Goal: Task Accomplishment & Management: Manage account settings

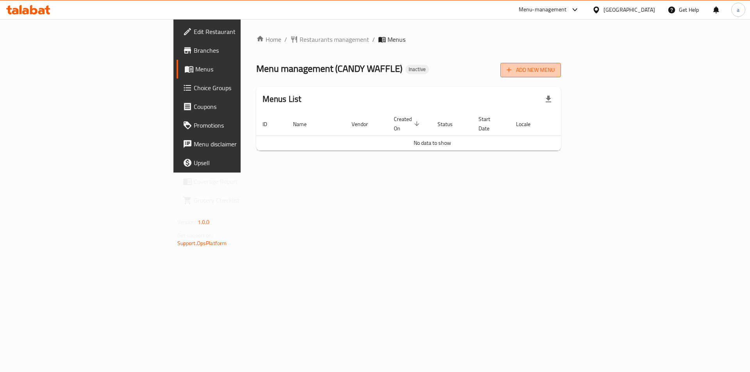
click at [555, 65] on span "Add New Menu" at bounding box center [530, 70] width 48 height 10
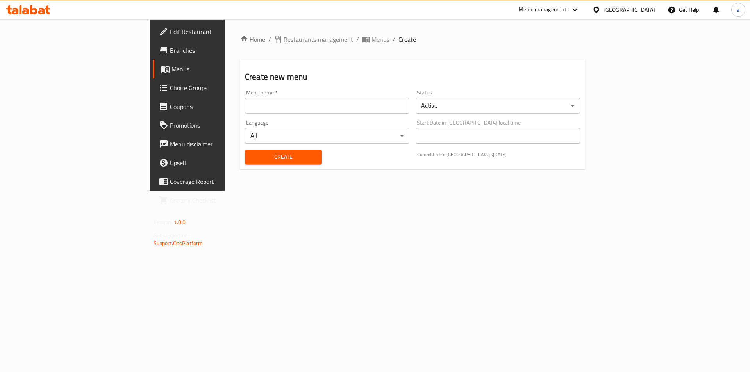
click at [245, 110] on input "text" at bounding box center [327, 106] width 164 height 16
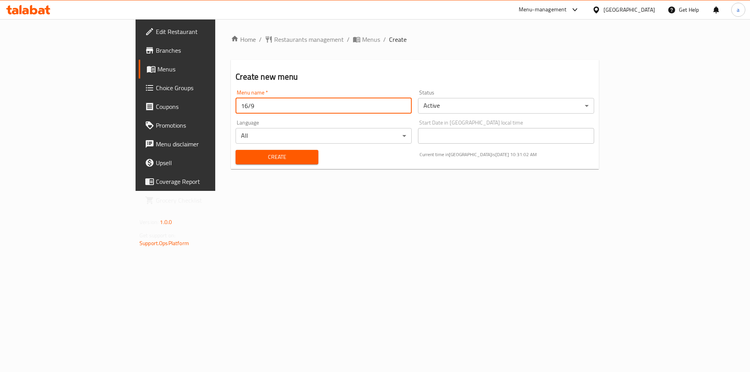
type input "16/9"
click at [242, 155] on span "Create" at bounding box center [277, 157] width 70 height 10
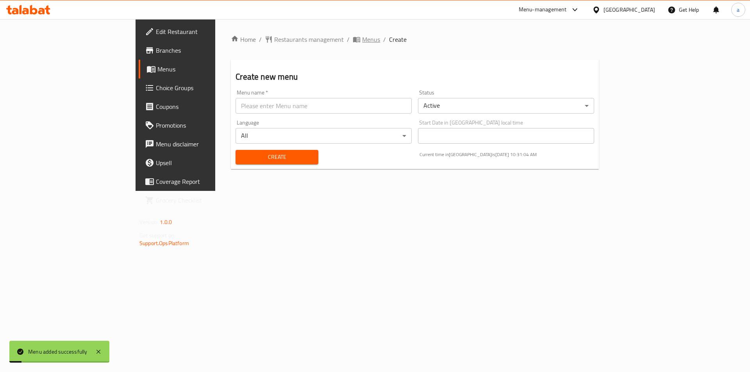
click at [362, 39] on span "Menus" at bounding box center [371, 39] width 18 height 9
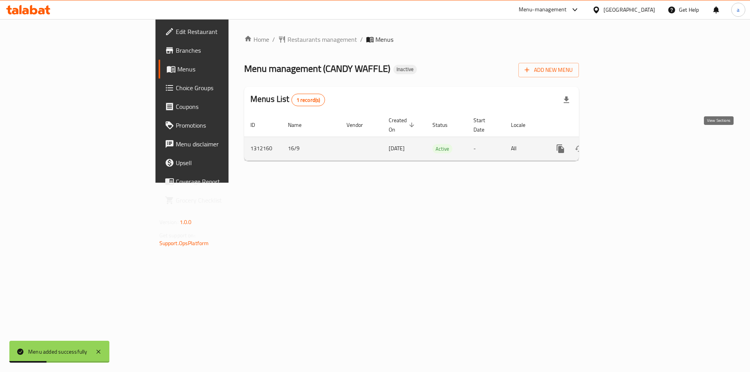
click at [626, 139] on link "enhanced table" at bounding box center [616, 148] width 19 height 19
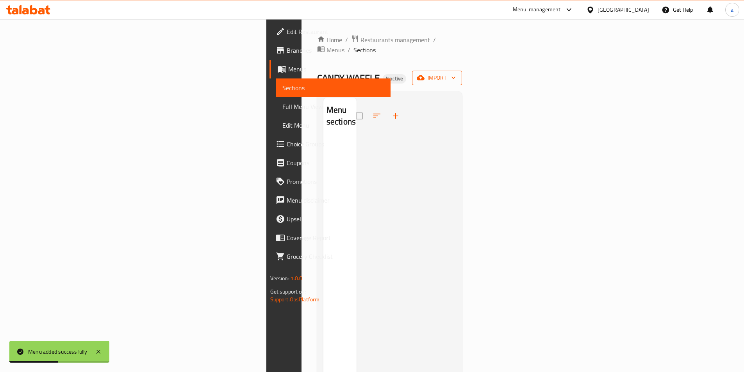
click at [456, 73] on span "import" at bounding box center [436, 78] width 37 height 10
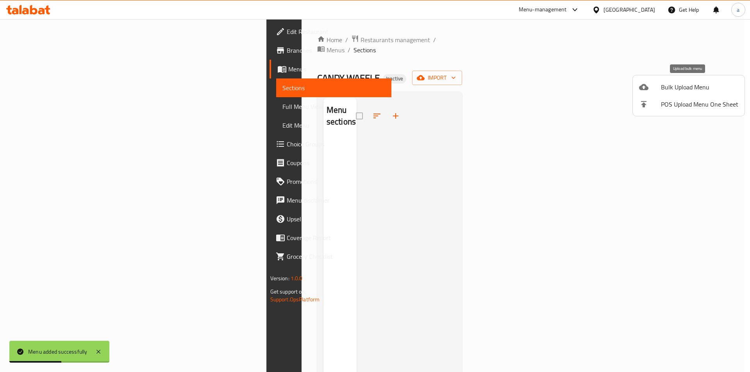
drag, startPoint x: 700, startPoint y: 70, endPoint x: 695, endPoint y: 89, distance: 20.7
click at [695, 89] on span "Bulk Upload Menu" at bounding box center [699, 86] width 77 height 9
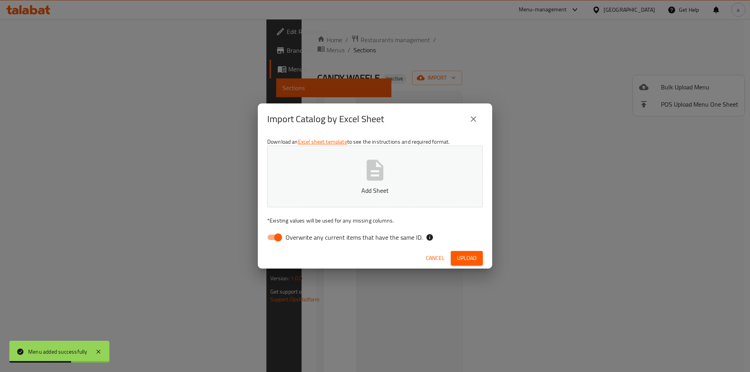
click at [285, 239] on input "Overwrite any current items that have the same ID." at bounding box center [278, 237] width 45 height 15
checkbox input "false"
click at [325, 184] on button "Add Sheet" at bounding box center [375, 177] width 216 height 62
click at [475, 261] on span "Upload" at bounding box center [467, 258] width 20 height 10
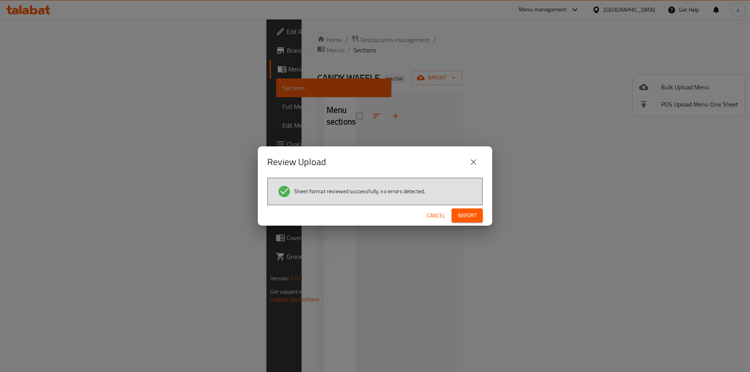
click at [462, 220] on span "Import" at bounding box center [467, 216] width 19 height 10
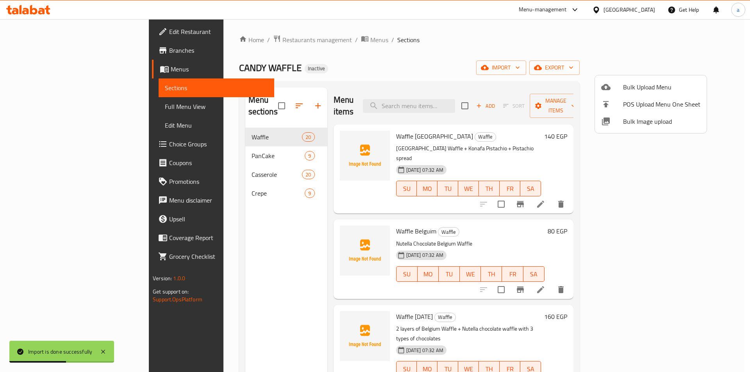
click at [69, 107] on div at bounding box center [375, 186] width 750 height 372
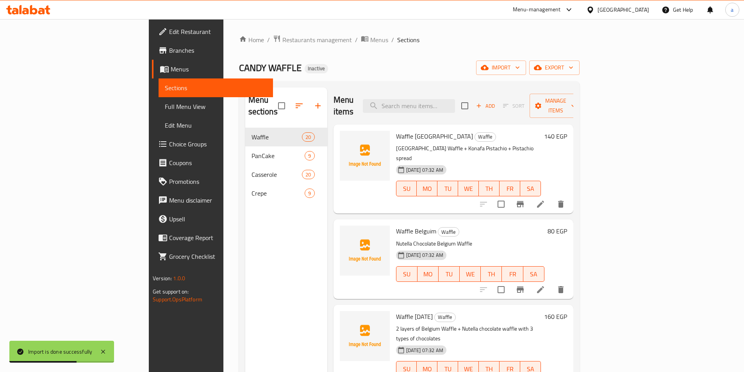
click at [165, 107] on span "Full Menu View" at bounding box center [216, 106] width 102 height 9
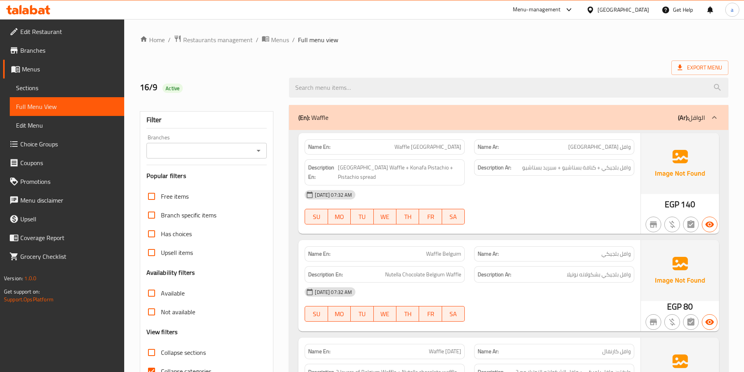
scroll to position [78, 0]
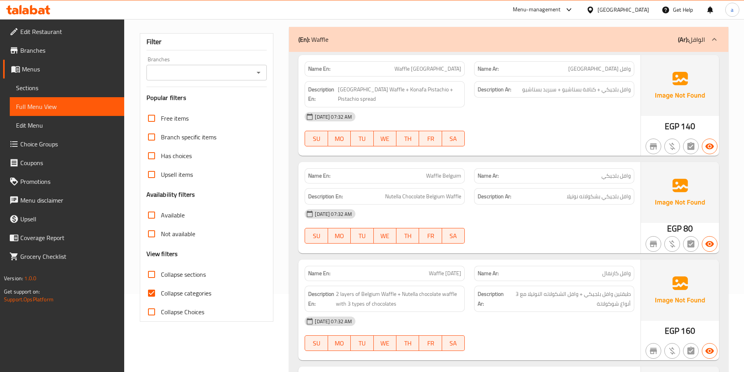
click at [155, 294] on input "Collapse categories" at bounding box center [151, 293] width 19 height 19
checkbox input "false"
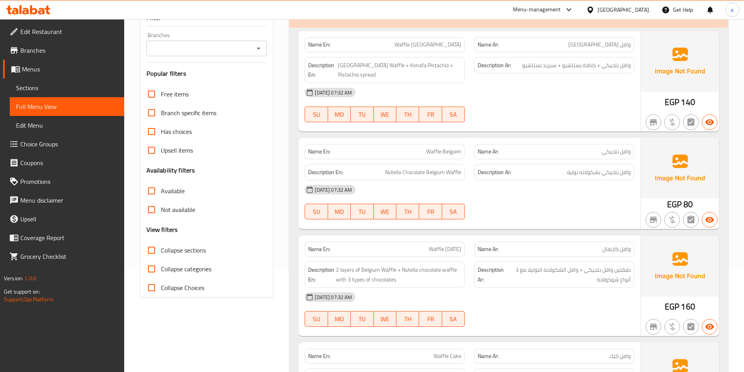
scroll to position [39, 0]
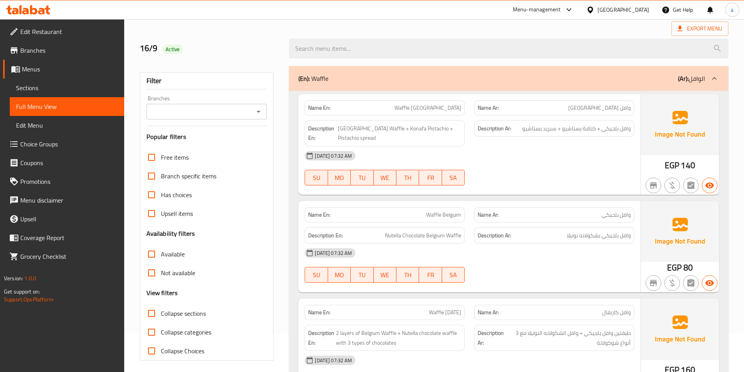
click at [530, 170] on div "[DATE] 07:32 AM SU MO TU WE TH FR SA" at bounding box center [469, 168] width 339 height 44
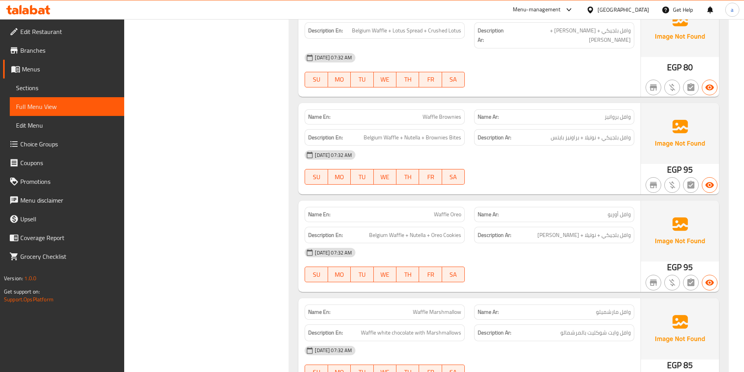
scroll to position [586, 0]
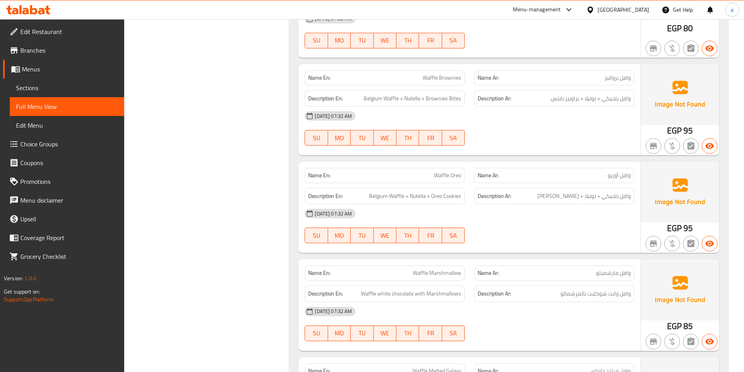
click at [557, 123] on div "[DATE] 07:32 AM SU MO TU WE TH FR SA" at bounding box center [469, 129] width 339 height 44
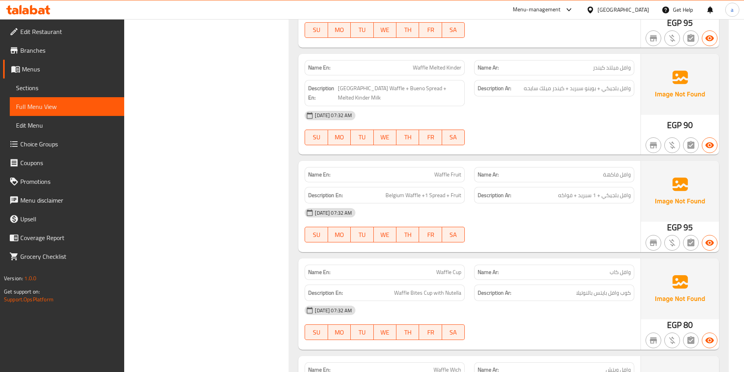
scroll to position [1406, 0]
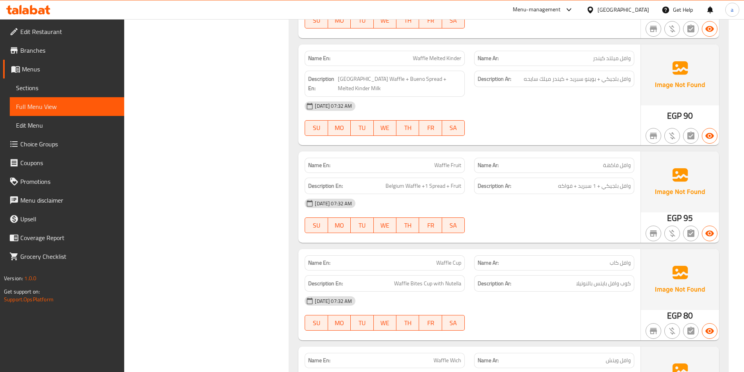
click at [594, 200] on div "[DATE] 07:32 AM" at bounding box center [469, 203] width 339 height 19
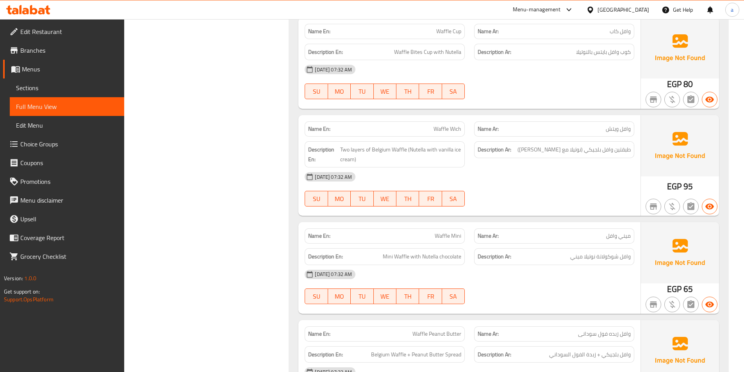
scroll to position [1718, 0]
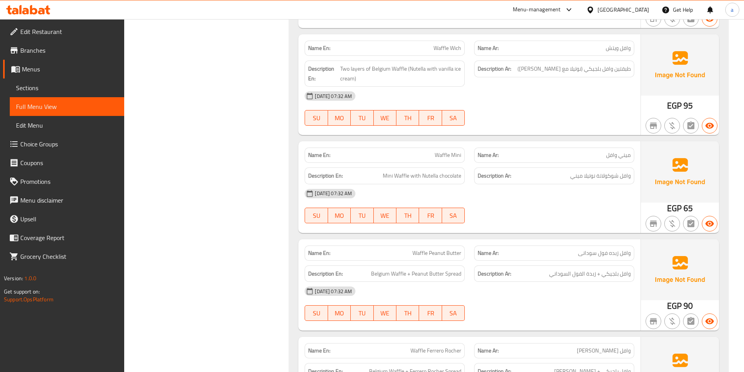
click at [544, 103] on div "[DATE] 07:32 AM SU MO TU WE TH FR SA" at bounding box center [469, 109] width 339 height 44
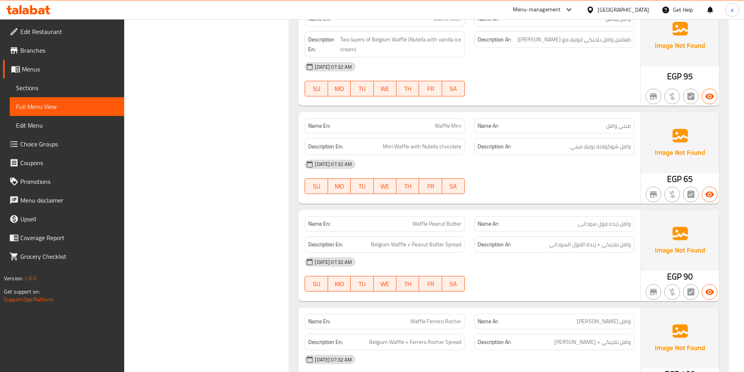
scroll to position [1835, 0]
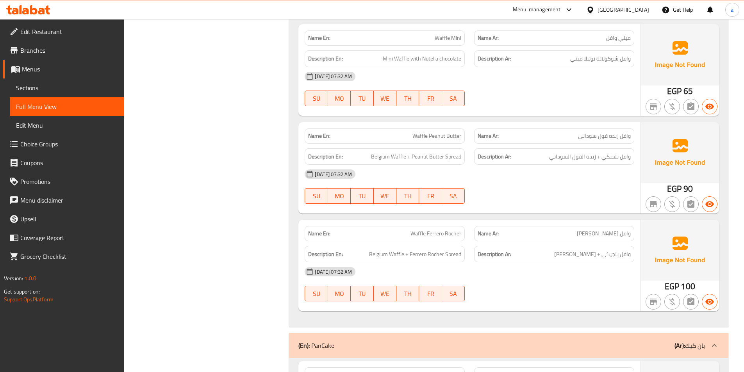
click at [443, 132] on span "Waffle Peanut Butter" at bounding box center [436, 136] width 49 height 8
copy span "Waffle Peanut Butter"
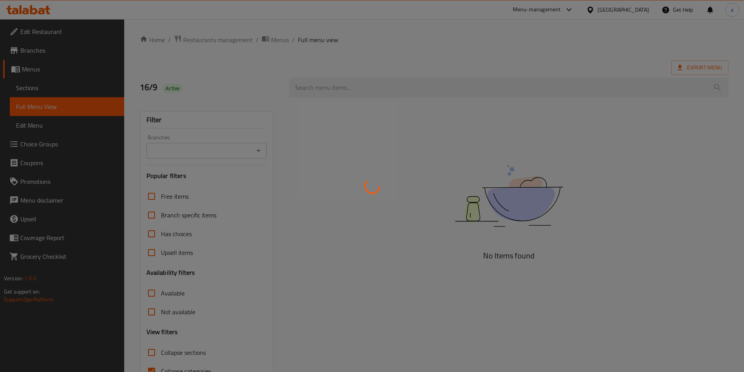
click at [64, 87] on div at bounding box center [372, 186] width 744 height 372
click at [48, 89] on div at bounding box center [372, 186] width 744 height 372
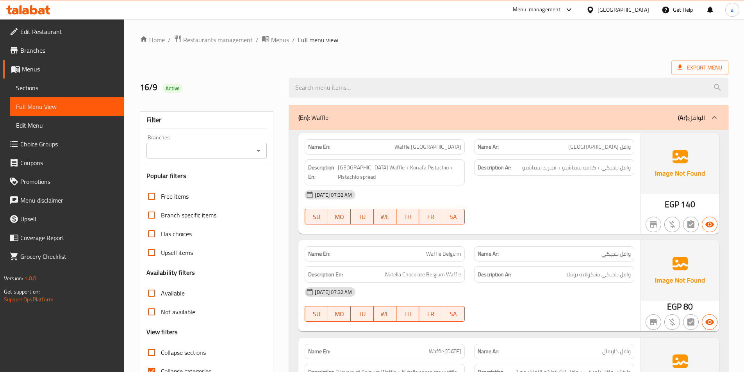
click at [43, 89] on span "Sections" at bounding box center [67, 87] width 102 height 9
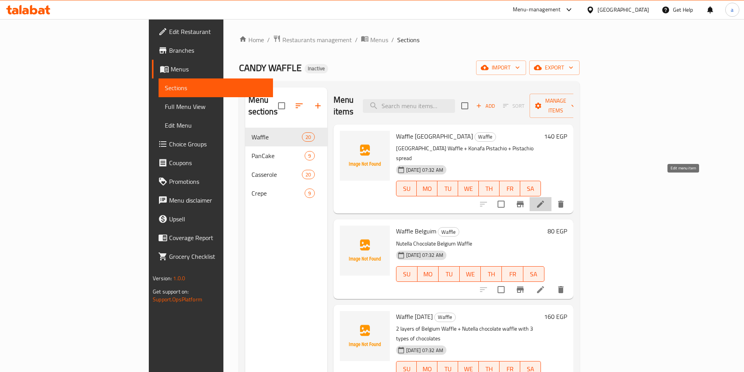
click at [545, 200] on icon at bounding box center [540, 204] width 9 height 9
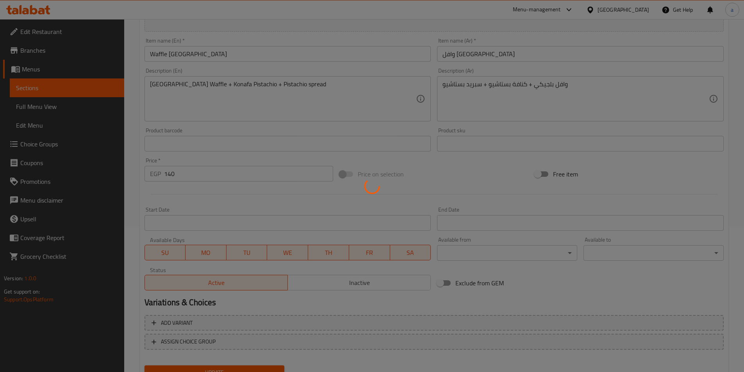
scroll to position [180, 0]
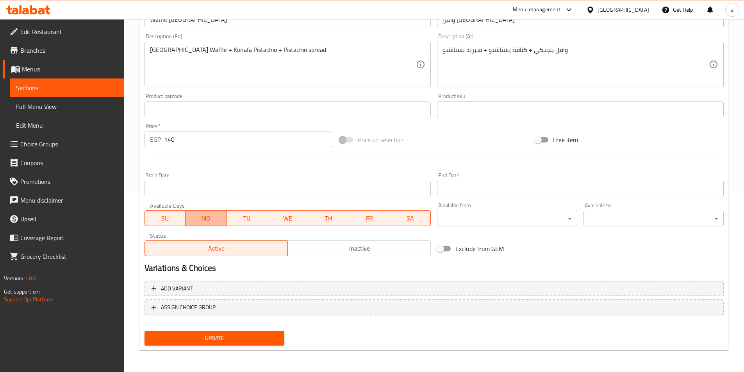
click at [195, 218] on span "MO" at bounding box center [206, 218] width 35 height 11
click at [255, 218] on span "TU" at bounding box center [247, 218] width 35 height 11
click at [282, 219] on span "WE" at bounding box center [287, 218] width 35 height 11
click at [329, 218] on span "TH" at bounding box center [328, 218] width 35 height 11
click at [373, 218] on span "FR" at bounding box center [369, 218] width 35 height 11
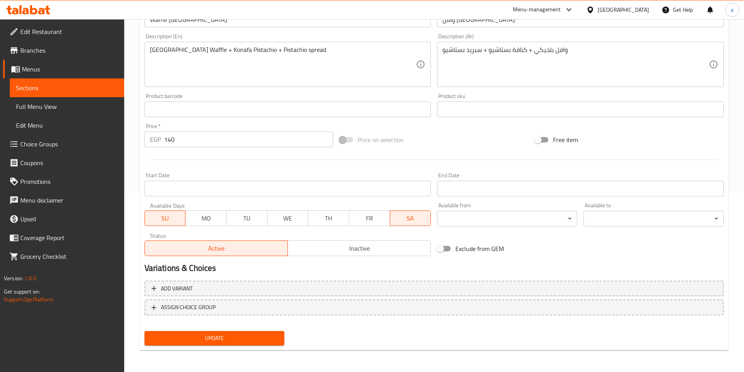
click at [496, 193] on body "​ Menu-management Egypt Get Help a Edit Restaurant Branches Menus Sections Full…" at bounding box center [372, 16] width 744 height 353
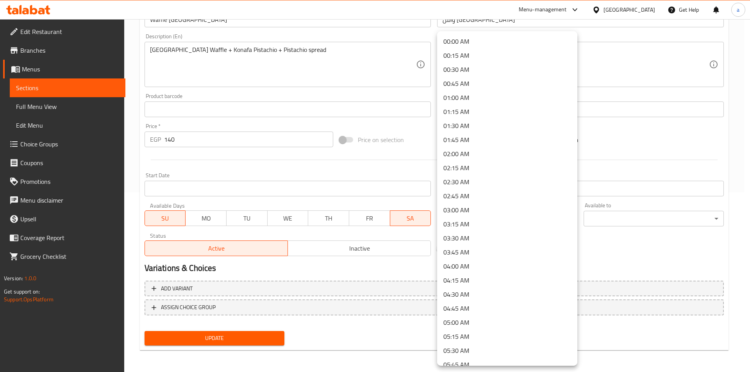
click at [489, 192] on li "02:45 AM" at bounding box center [507, 196] width 140 height 14
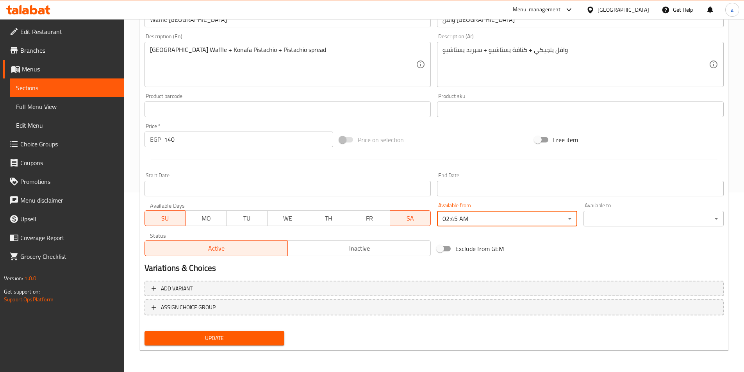
click at [612, 193] on body "​ Menu-management Egypt Get Help a Edit Restaurant Branches Menus Sections Full…" at bounding box center [372, 16] width 744 height 353
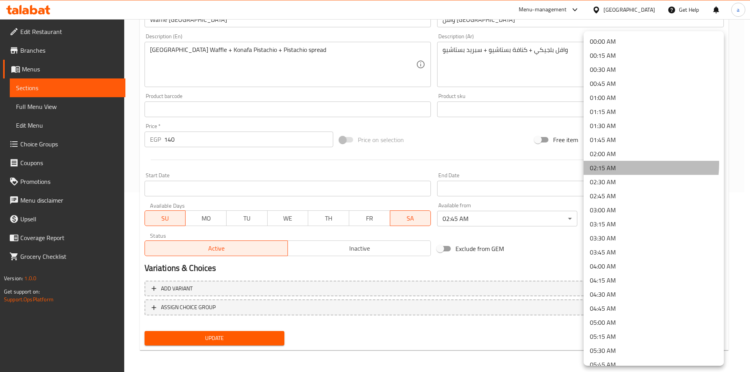
click at [611, 164] on li "02:15 AM" at bounding box center [653, 168] width 140 height 14
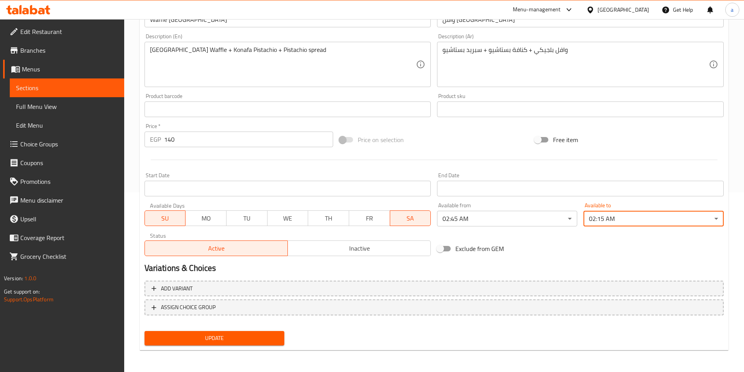
click at [595, 257] on div "Exclude from GEM" at bounding box center [531, 248] width 195 height 21
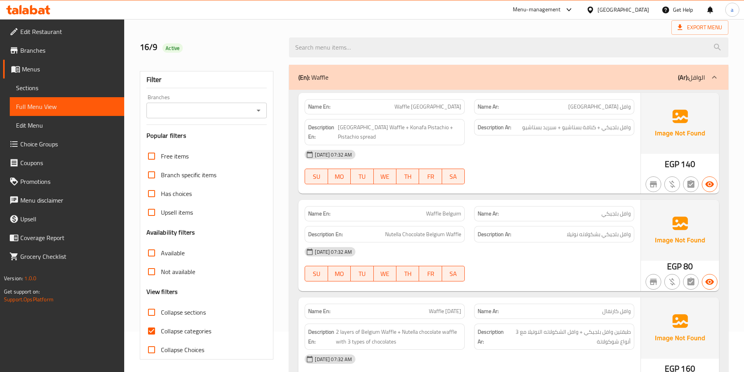
scroll to position [78, 0]
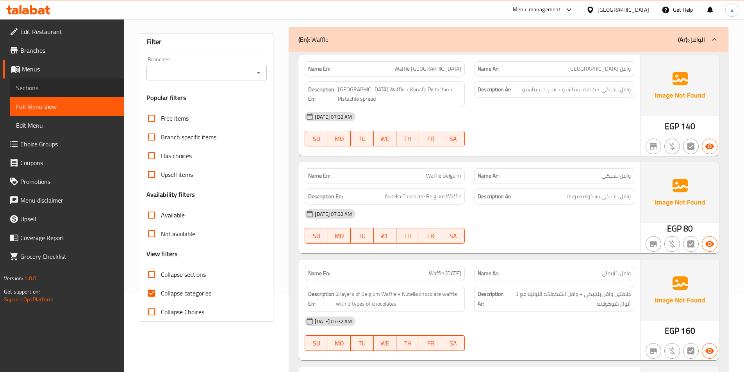
click at [72, 88] on span "Sections" at bounding box center [67, 87] width 102 height 9
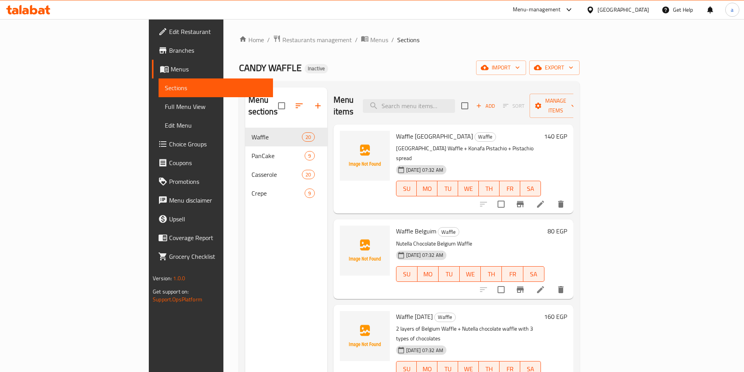
click at [508, 54] on div "Home / Restaurants management / Menus / Sections CANDY WAFFLE Inactive import e…" at bounding box center [409, 250] width 341 height 431
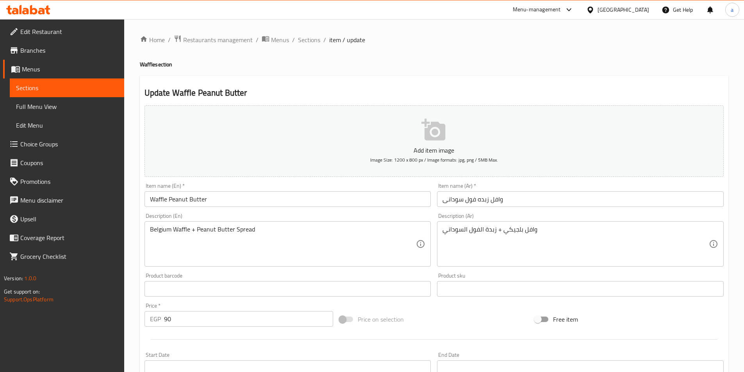
drag, startPoint x: 441, startPoint y: 243, endPoint x: 468, endPoint y: 246, distance: 27.5
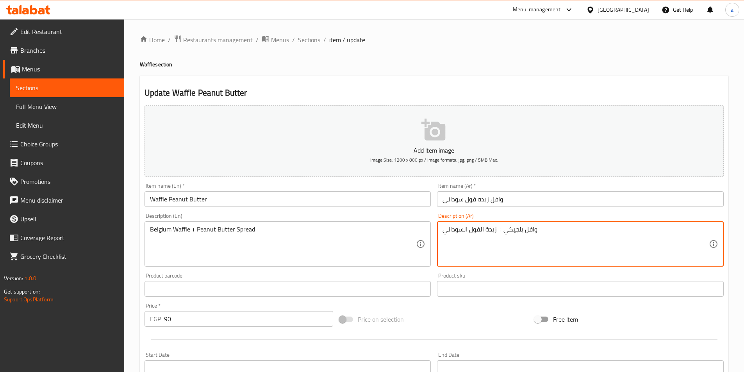
click at [479, 228] on textarea "وافل بلجيكي + زبدة الفول السوداني" at bounding box center [575, 244] width 266 height 37
click at [583, 230] on textarea "وافل بلجيكي + زبدة الفول السوداني" at bounding box center [575, 244] width 266 height 37
type textarea "وافل بلجيكي + زبدة الفول السوداني سبريد"
click at [461, 276] on div "Product sku Product sku" at bounding box center [580, 285] width 287 height 24
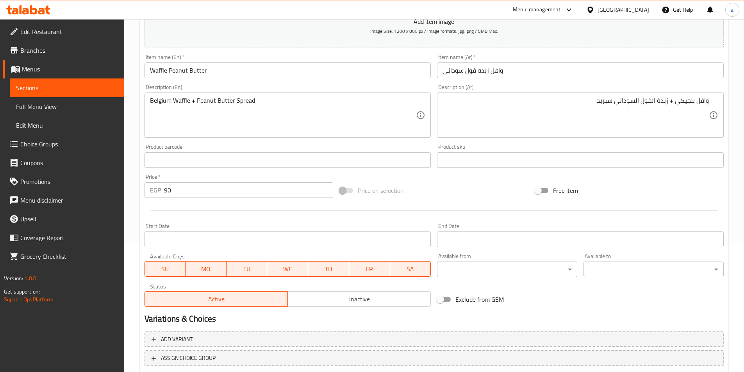
scroll to position [180, 0]
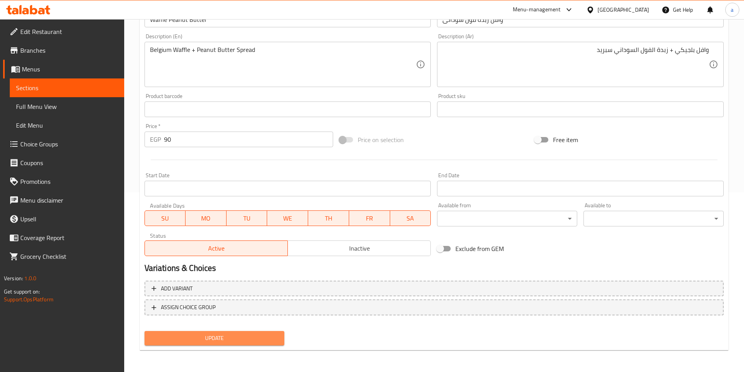
click at [279, 335] on button "Update" at bounding box center [214, 338] width 140 height 14
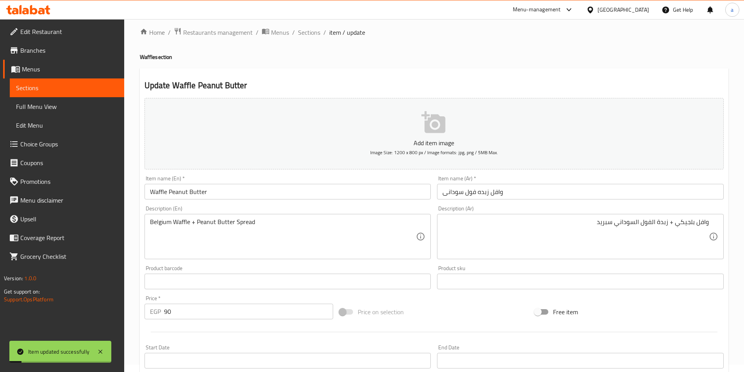
scroll to position [0, 0]
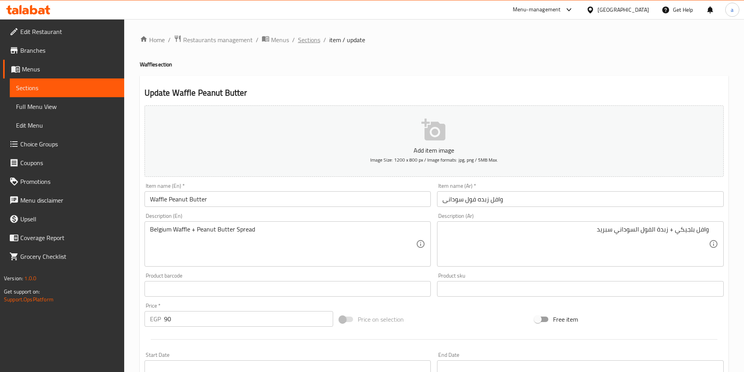
click at [310, 36] on span "Sections" at bounding box center [309, 39] width 22 height 9
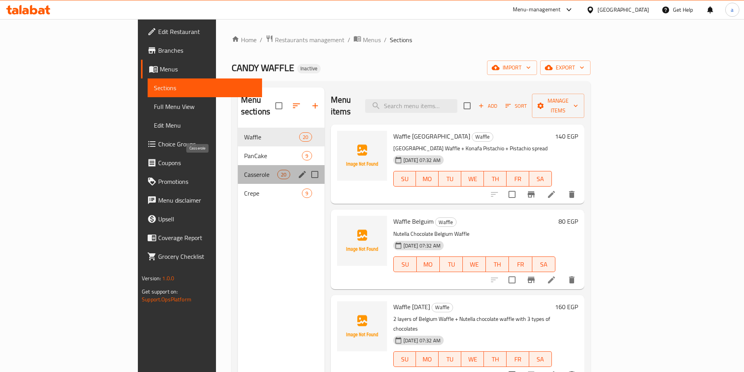
click at [244, 170] on span "Casserole" at bounding box center [260, 174] width 33 height 9
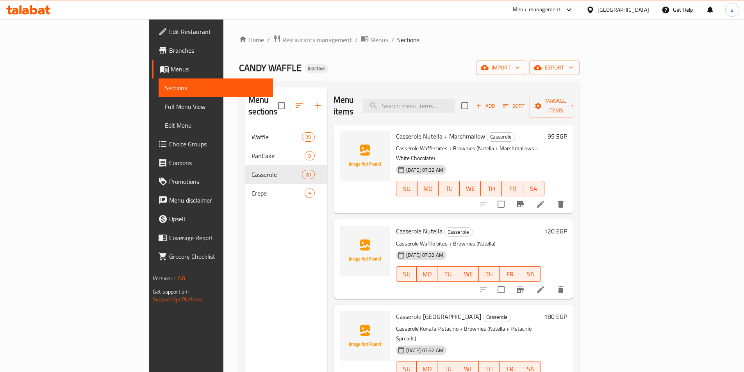
scroll to position [704, 0]
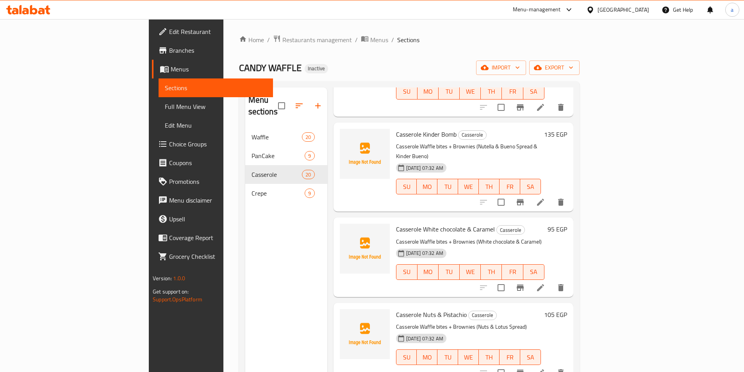
click at [544, 369] on icon at bounding box center [540, 372] width 7 height 7
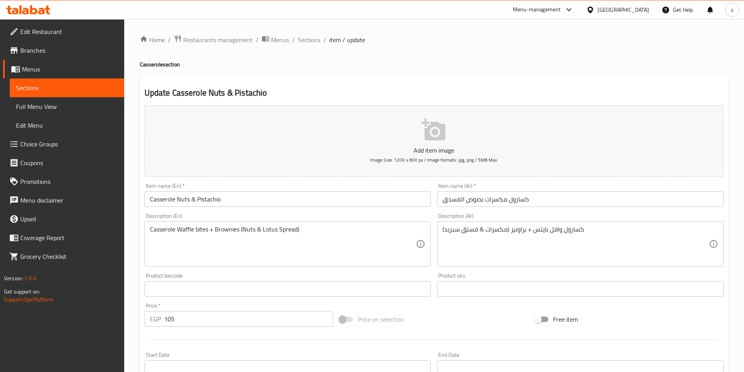
click at [474, 198] on input "كسارول مكسرات بصوص الفسدق" at bounding box center [580, 199] width 287 height 16
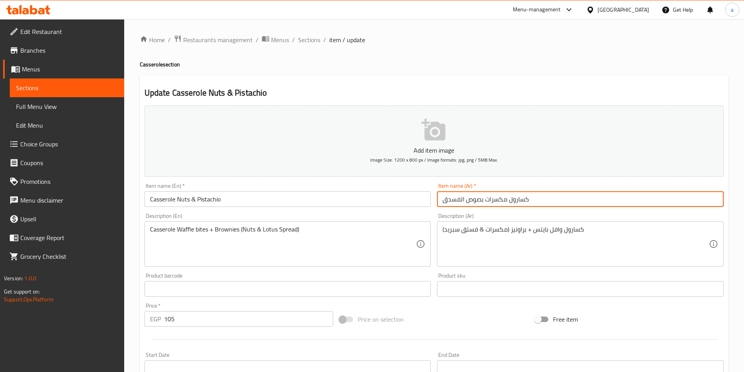
click at [474, 198] on input "كسارول مكسرات بصوص الفسدق" at bounding box center [580, 199] width 287 height 16
click at [482, 201] on input "كسارول مكسرات بصوص الفسدق" at bounding box center [580, 199] width 287 height 16
drag, startPoint x: 481, startPoint y: 201, endPoint x: 467, endPoint y: 203, distance: 14.3
click at [467, 203] on input "كسارول مكسرات بصوص الفسدق" at bounding box center [580, 199] width 287 height 16
click at [230, 199] on input "Casserole Nuts & Pistachio" at bounding box center [287, 199] width 287 height 16
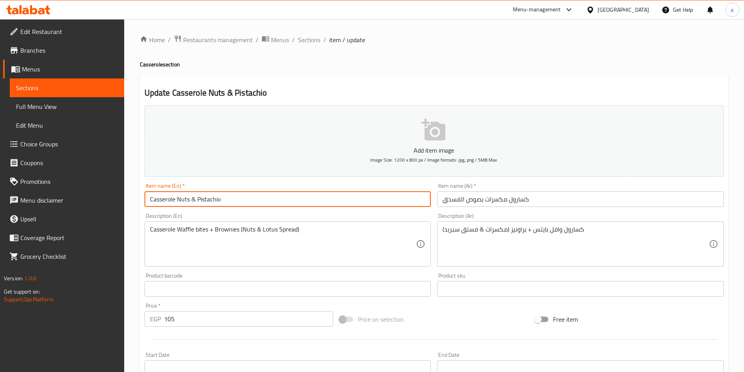
paste input "sauce"
type input "Casserole Nuts & Pistachio sauce"
click at [242, 219] on div "Description (En) Casserole Waffle bites + Brownies (Nuts & Lotus Spread) Descri…" at bounding box center [287, 239] width 287 height 53
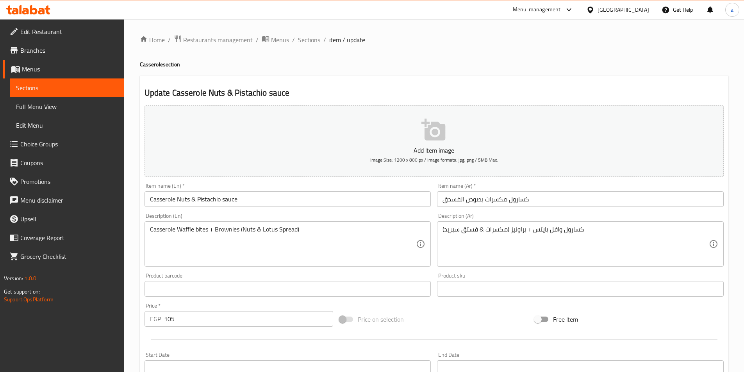
click at [357, 274] on div "Product barcode Product barcode" at bounding box center [287, 285] width 287 height 24
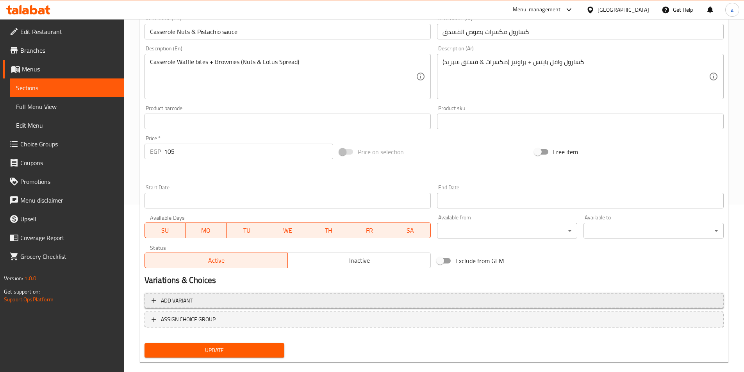
scroll to position [180, 0]
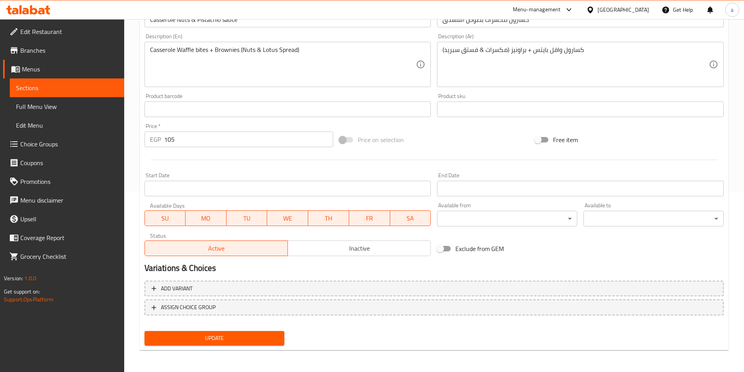
click at [255, 336] on span "Update" at bounding box center [215, 338] width 128 height 10
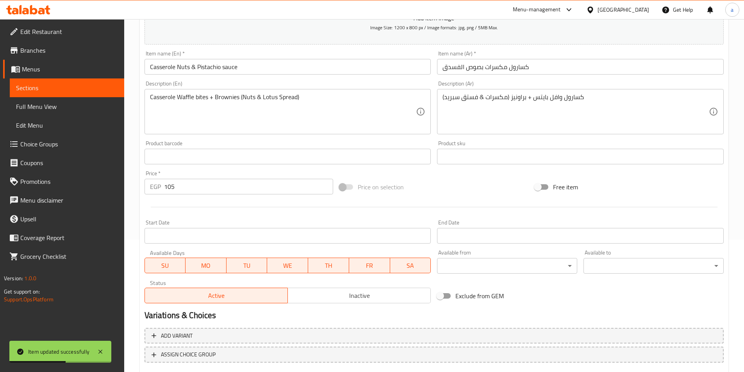
scroll to position [62, 0]
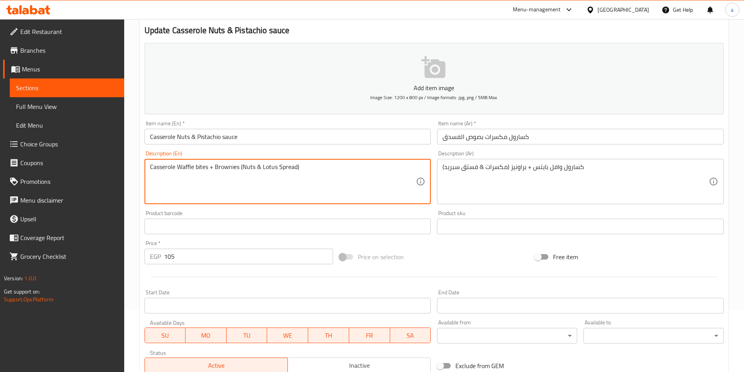
click at [320, 175] on textarea "Casserole Waffle bites + Brownies (Nuts & Lotus Spread)" at bounding box center [283, 181] width 266 height 37
paste textarea "Pistachio"
click at [399, 210] on div "Product barcode Product barcode" at bounding box center [287, 222] width 293 height 30
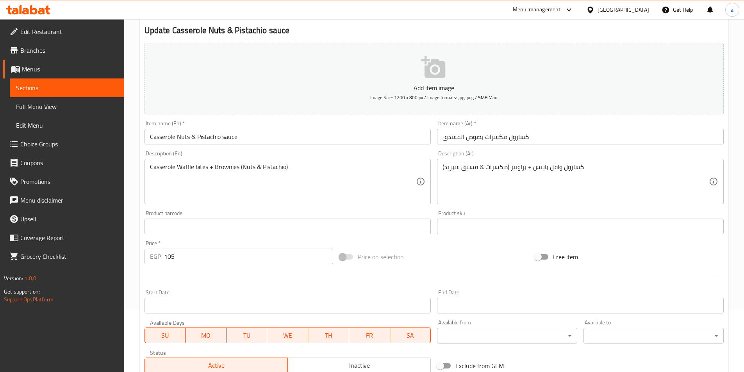
click at [369, 213] on div "Product barcode Product barcode" at bounding box center [287, 222] width 287 height 24
click at [196, 212] on div "Product barcode Product barcode" at bounding box center [287, 222] width 287 height 24
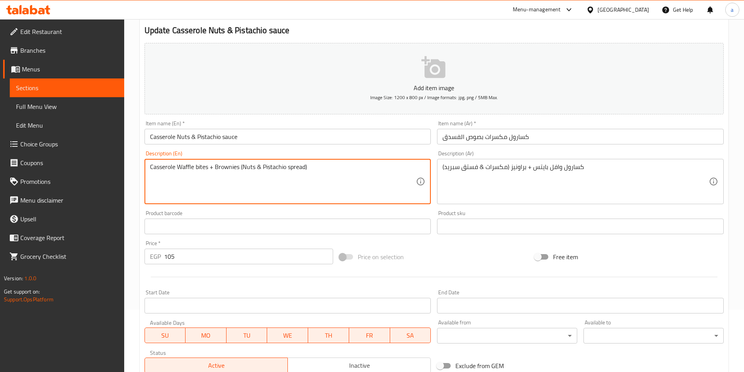
type textarea "Casserole Waffle bites + Brownies (Nuts & Pistachio spread)"
click at [314, 213] on div "Product barcode Product barcode" at bounding box center [287, 222] width 287 height 24
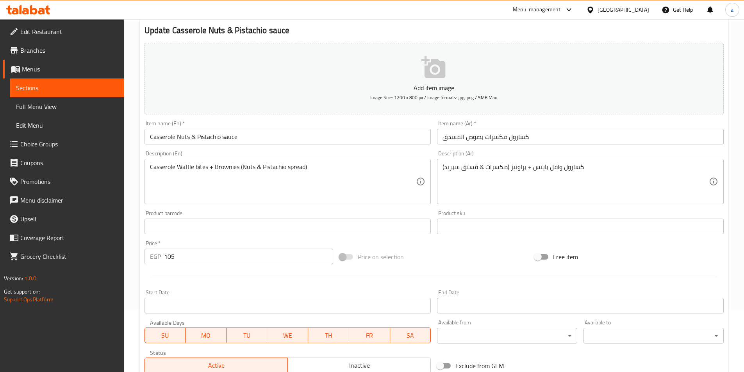
click at [307, 211] on div "Product barcode Product barcode" at bounding box center [287, 222] width 287 height 24
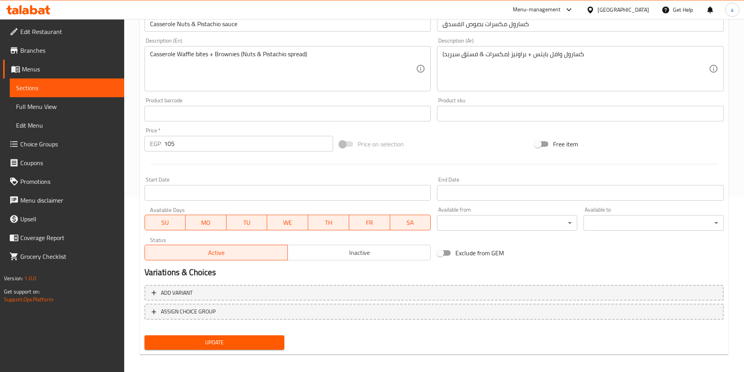
scroll to position [180, 0]
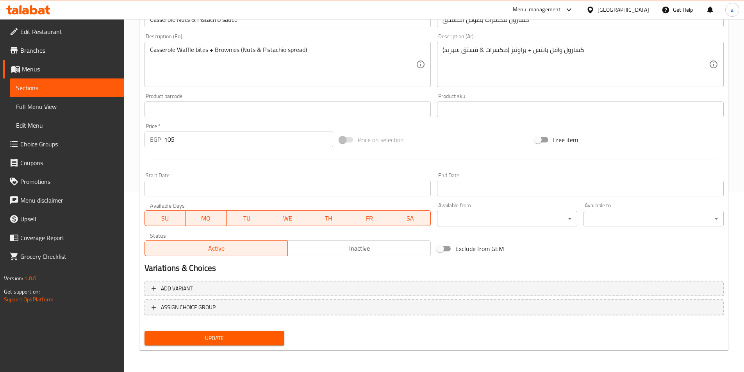
click at [255, 342] on span "Update" at bounding box center [215, 338] width 128 height 10
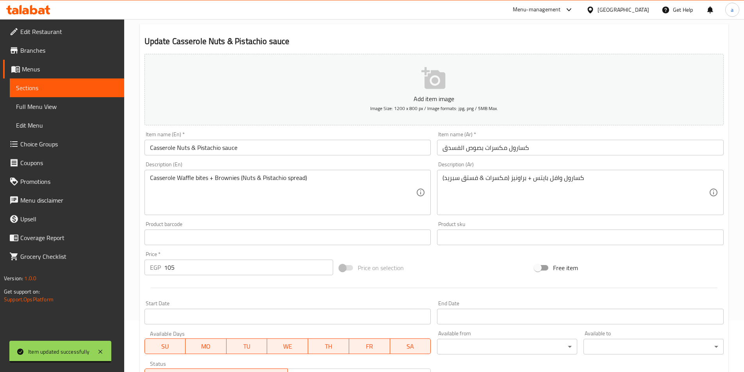
scroll to position [0, 0]
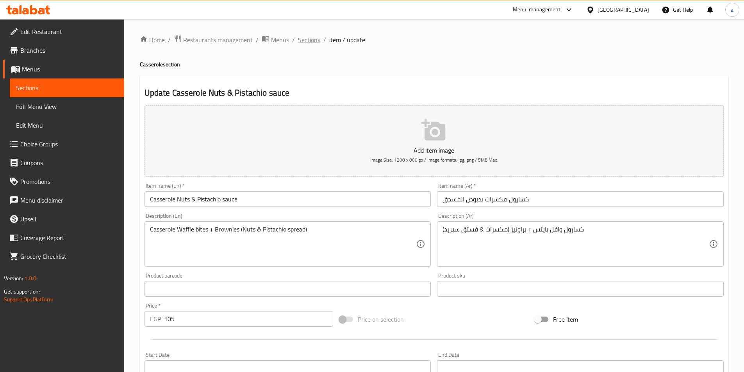
click at [309, 39] on span "Sections" at bounding box center [309, 39] width 22 height 9
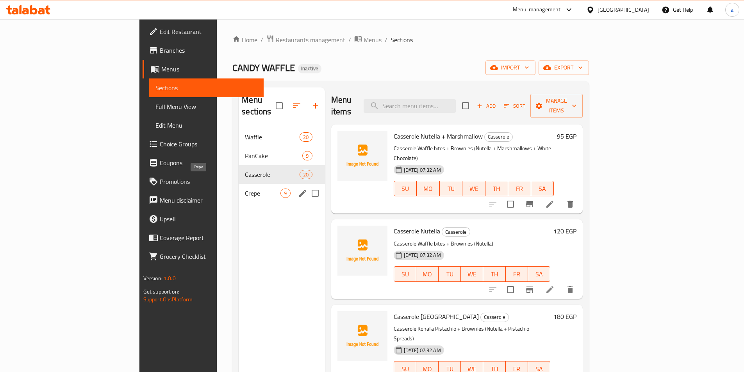
click at [245, 189] on span "Crepe" at bounding box center [263, 193] width 36 height 9
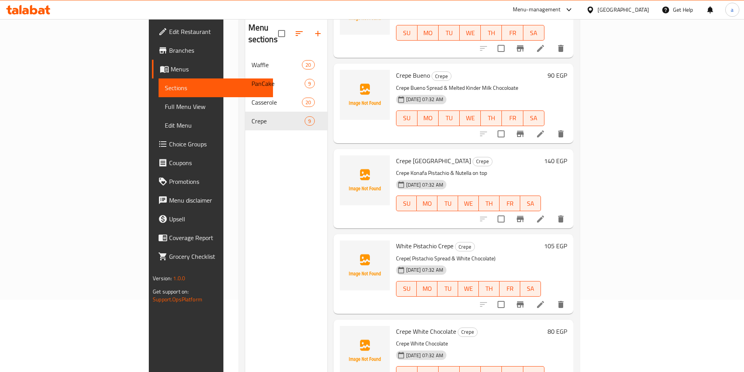
scroll to position [109, 0]
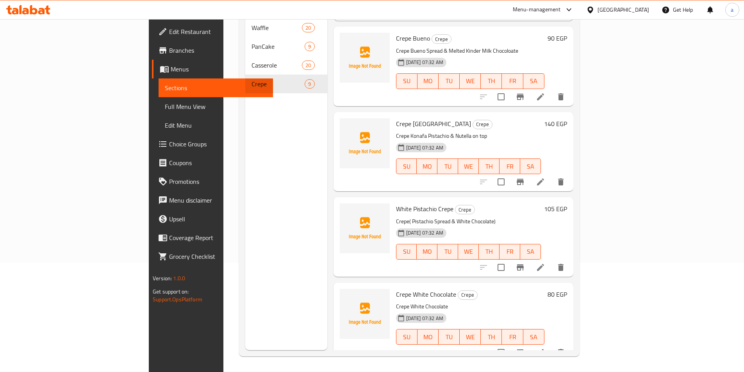
click at [551, 346] on li at bounding box center [541, 353] width 22 height 14
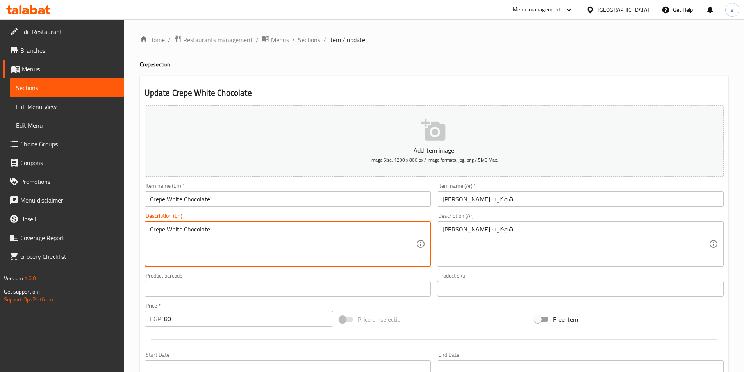
click at [251, 226] on textarea "Crepe White Chocolate" at bounding box center [283, 244] width 266 height 37
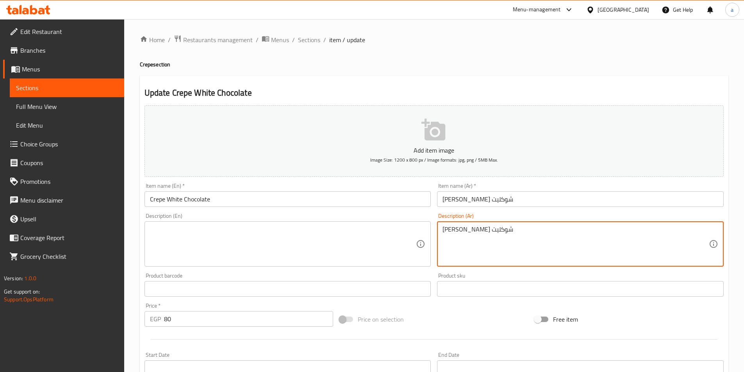
click at [553, 235] on textarea "[PERSON_NAME] شوكليت" at bounding box center [575, 244] width 266 height 37
click at [488, 267] on div "Description (Ar) Description (Ar)" at bounding box center [580, 240] width 293 height 60
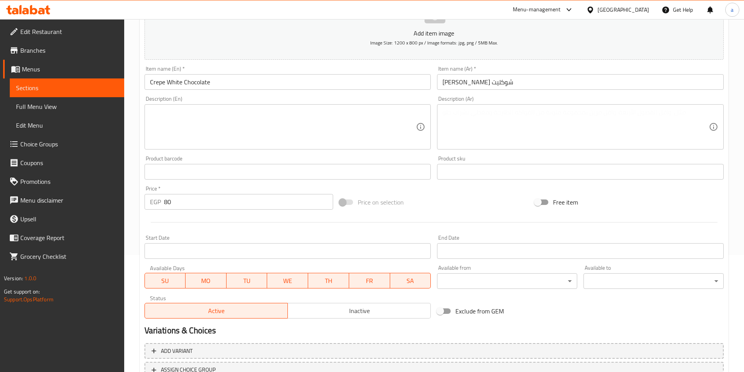
scroll to position [180, 0]
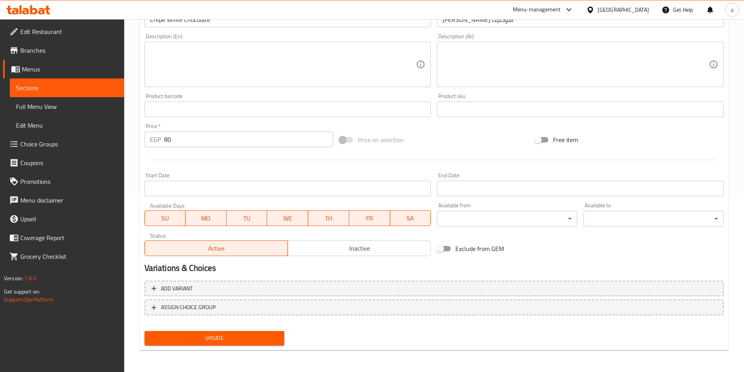
click at [267, 338] on span "Update" at bounding box center [215, 338] width 128 height 10
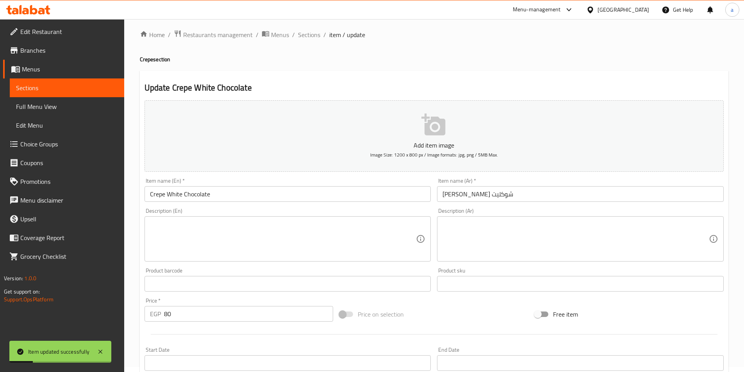
scroll to position [0, 0]
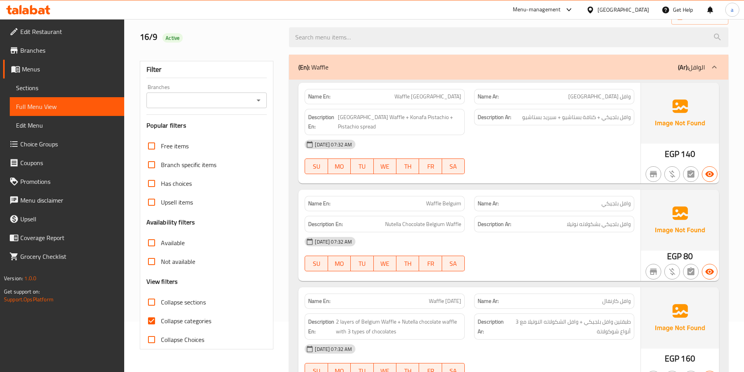
scroll to position [117, 0]
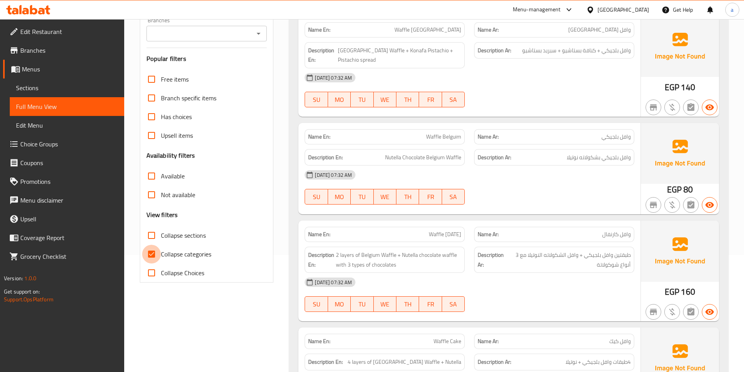
click at [159, 259] on input "Collapse categories" at bounding box center [151, 254] width 19 height 19
checkbox input "false"
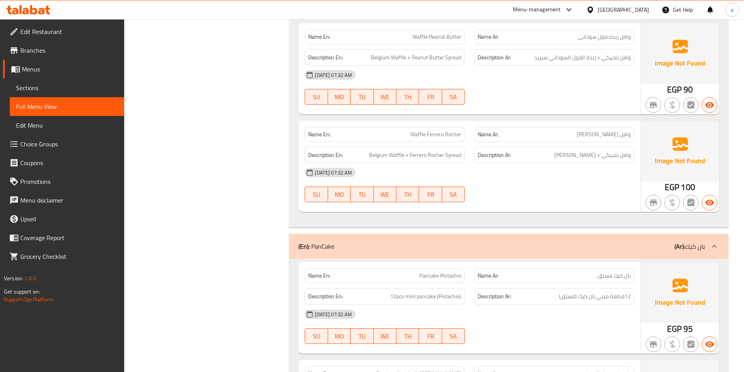
scroll to position [1953, 0]
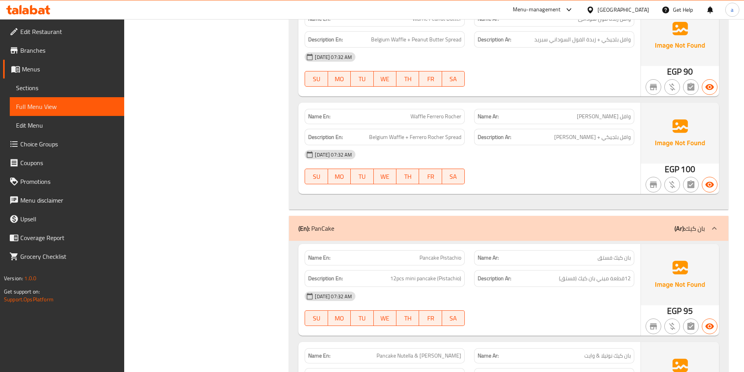
click at [575, 166] on div "16-09-2025 07:32 AM SU MO TU WE TH FR SA" at bounding box center [469, 167] width 339 height 44
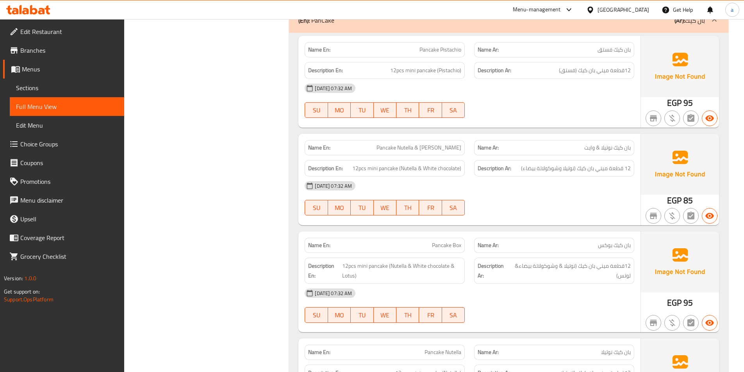
scroll to position [2148, 0]
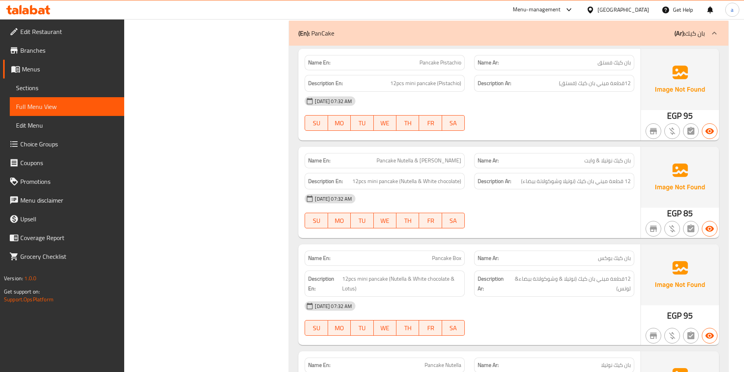
click at [580, 126] on div at bounding box center [553, 130] width 169 height 9
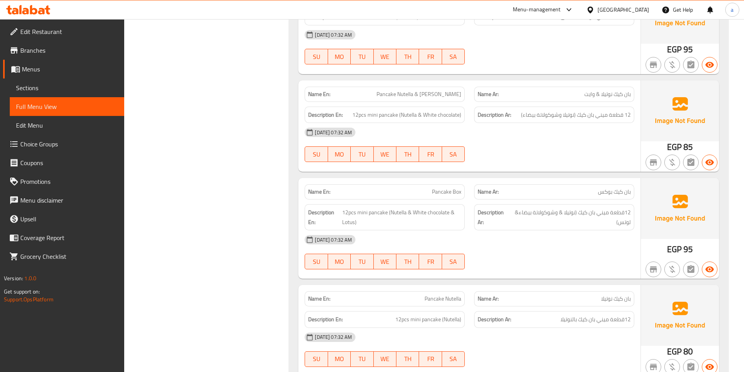
scroll to position [2226, 0]
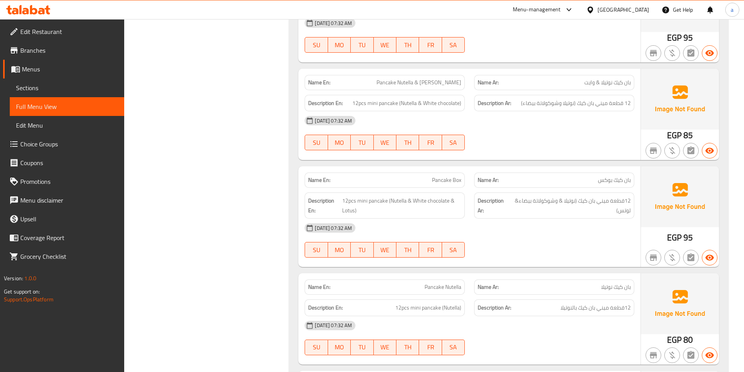
click at [569, 134] on div "16-09-2025 07:32 AM SU MO TU WE TH FR SA" at bounding box center [469, 133] width 339 height 44
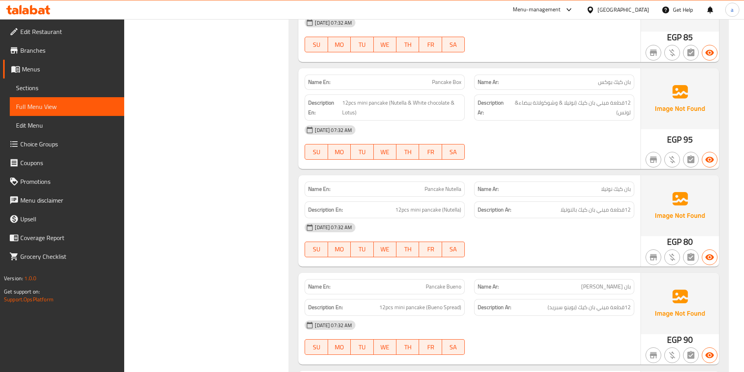
scroll to position [2343, 0]
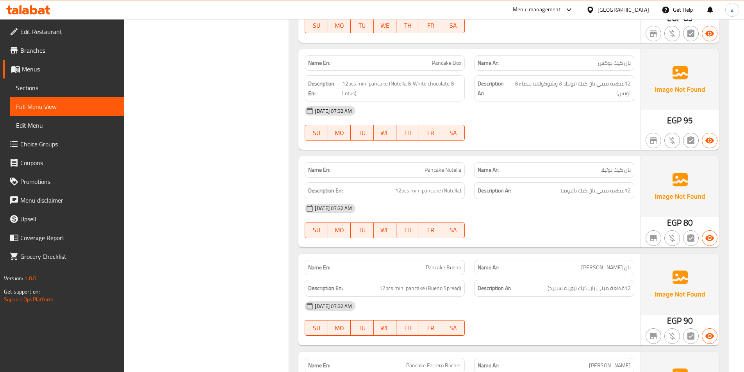
click at [568, 136] on div at bounding box center [553, 140] width 169 height 9
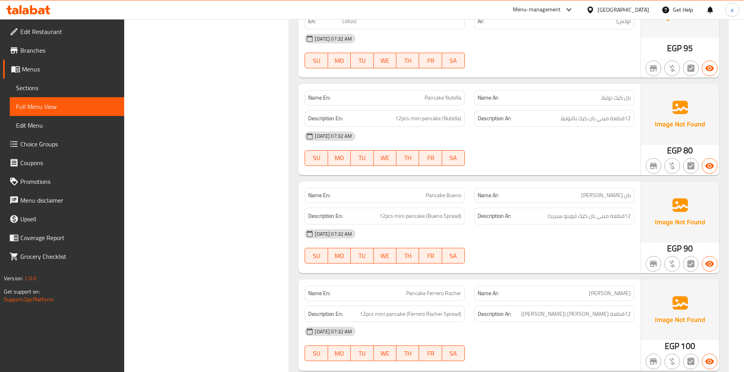
scroll to position [2460, 0]
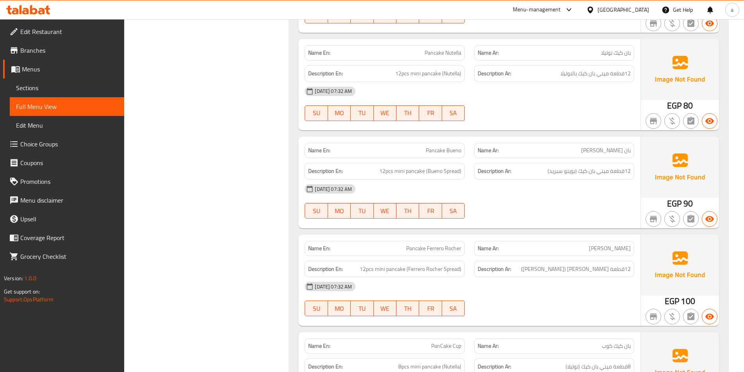
click at [523, 180] on div "[DATE] 07:32 AM" at bounding box center [469, 189] width 339 height 19
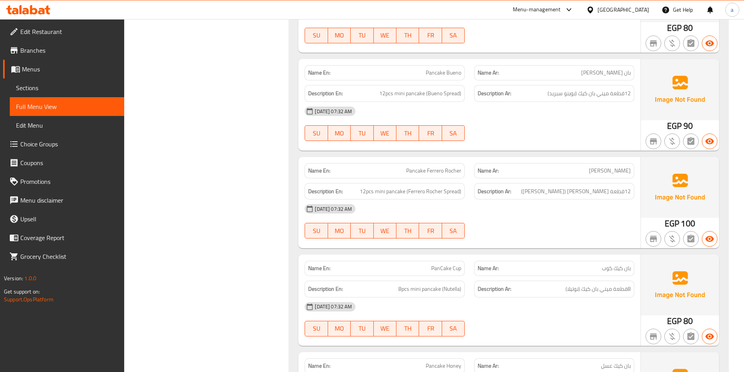
scroll to position [2538, 0]
click at [541, 120] on div "16-09-2025 07:32 AM SU MO TU WE TH FR SA" at bounding box center [469, 124] width 339 height 44
click at [514, 111] on div "[DATE] 07:32 AM" at bounding box center [469, 111] width 339 height 19
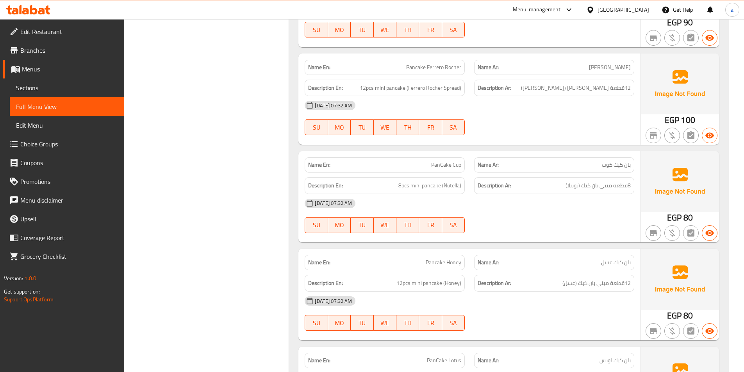
scroll to position [2655, 0]
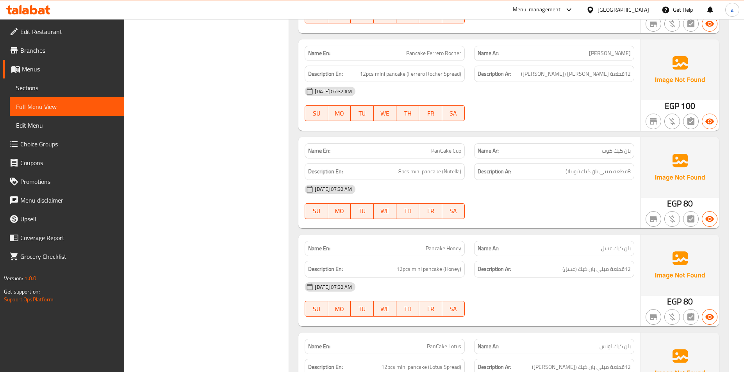
click at [542, 194] on div "16-09-2025 07:32 AM SU MO TU WE TH FR SA" at bounding box center [469, 202] width 339 height 44
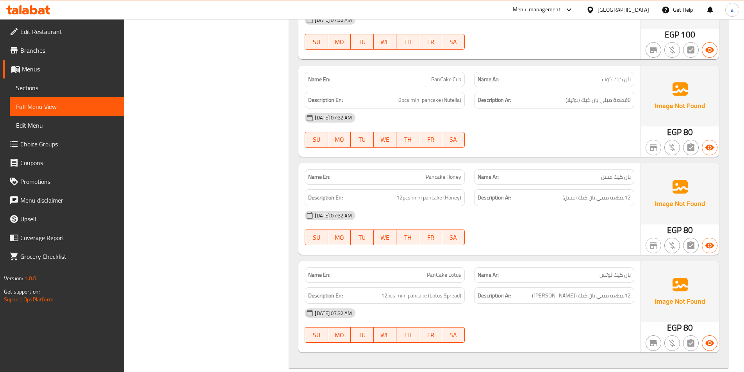
scroll to position [2734, 0]
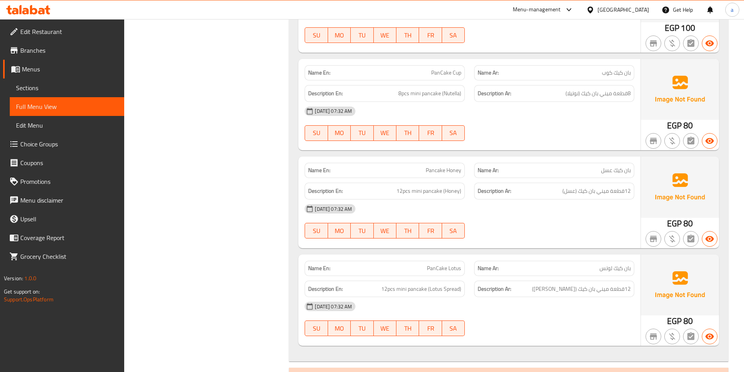
click at [528, 113] on div "16-09-2025 07:32 AM SU MO TU WE TH FR SA" at bounding box center [469, 124] width 339 height 44
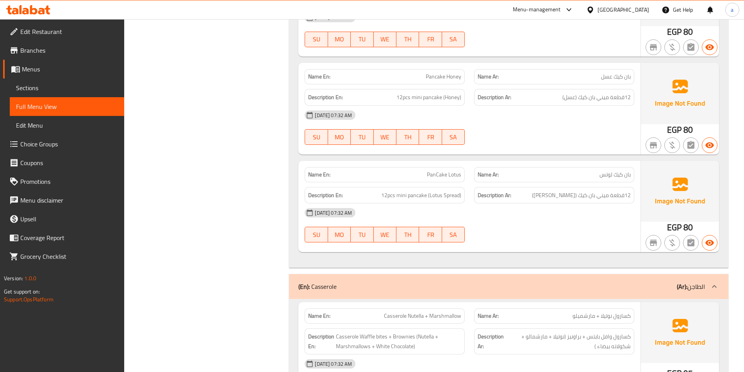
scroll to position [2851, 0]
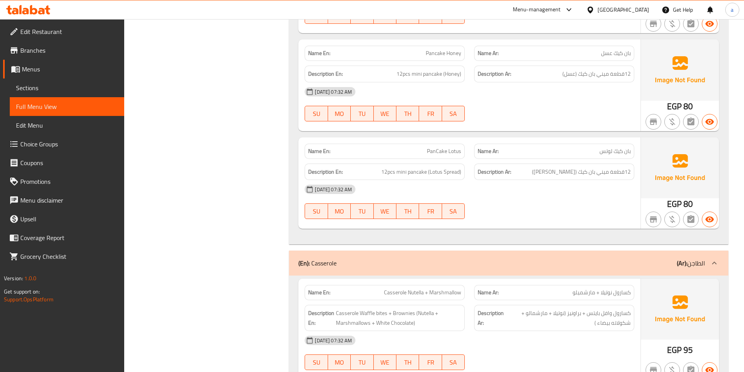
click at [573, 184] on div "[DATE] 07:32 AM" at bounding box center [469, 189] width 339 height 19
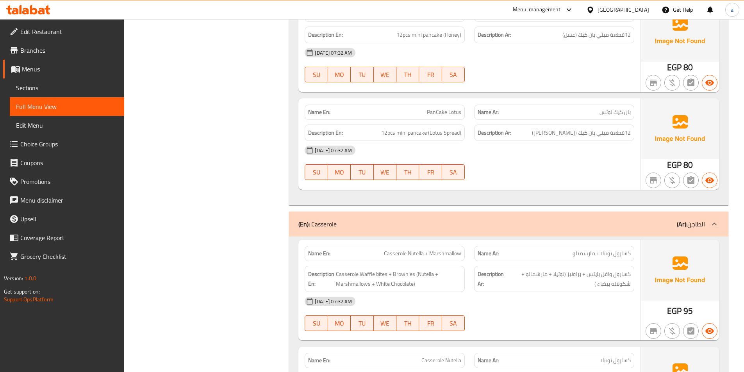
click at [571, 146] on div "[DATE] 07:32 AM" at bounding box center [469, 150] width 339 height 19
click at [593, 166] on div "16-09-2025 07:32 AM SU MO TU WE TH FR SA" at bounding box center [469, 163] width 339 height 44
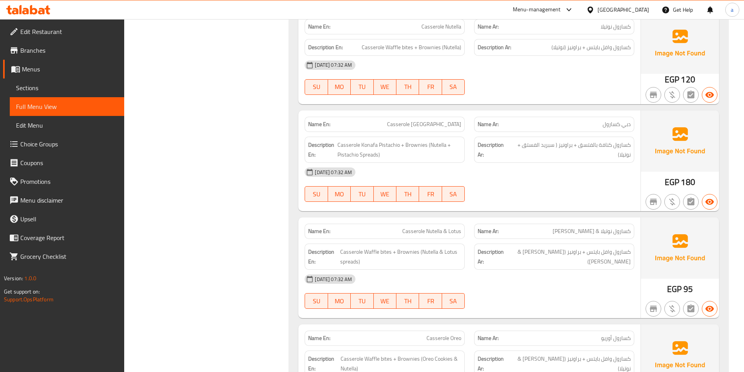
scroll to position [3280, 0]
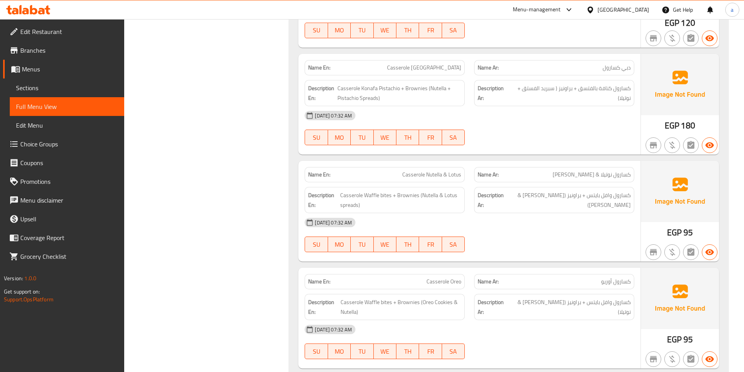
click at [500, 127] on div "16-09-2025 07:32 AM SU MO TU WE TH FR SA" at bounding box center [469, 128] width 339 height 44
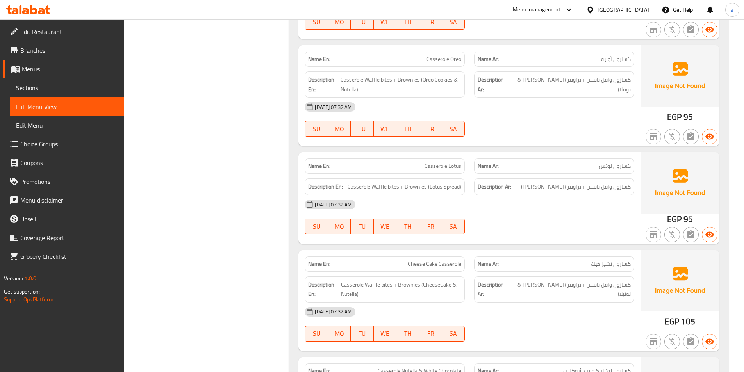
scroll to position [3515, 0]
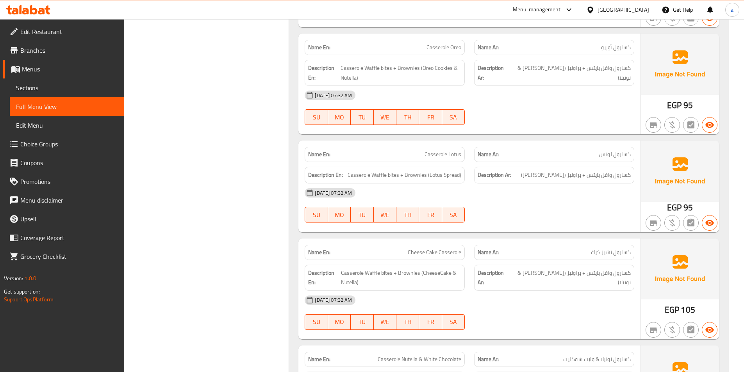
click at [549, 184] on div "[DATE] 07:32 AM" at bounding box center [469, 193] width 339 height 19
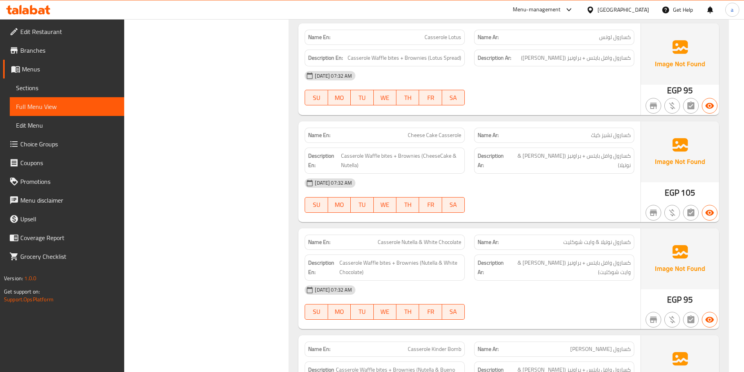
scroll to position [3593, 0]
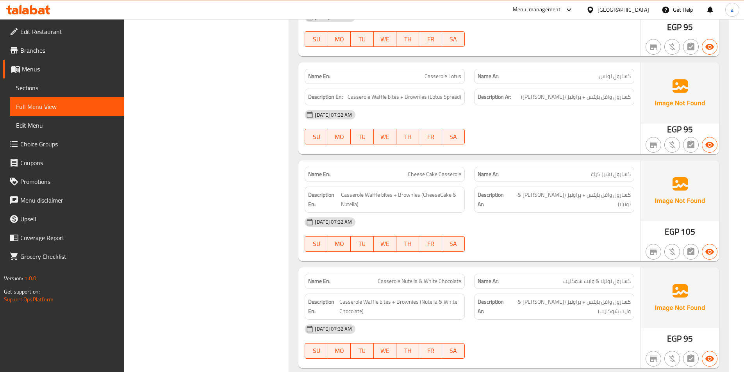
click at [594, 140] on div at bounding box center [553, 144] width 169 height 9
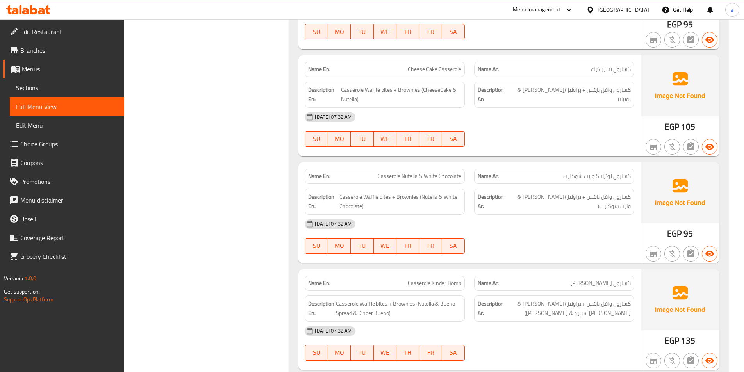
scroll to position [3710, 0]
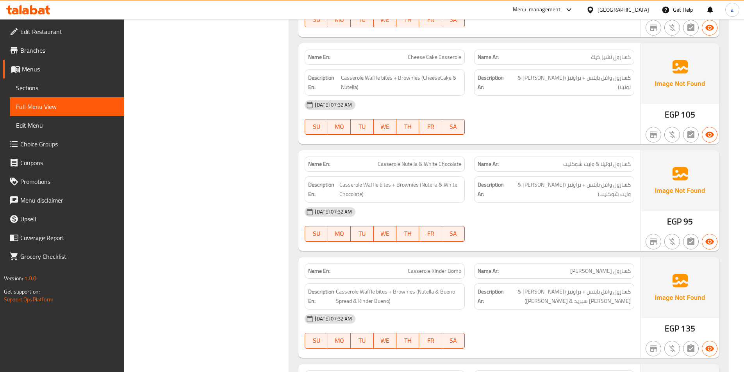
click at [502, 109] on div "16-09-2025 07:32 AM SU MO TU WE TH FR SA" at bounding box center [469, 118] width 339 height 44
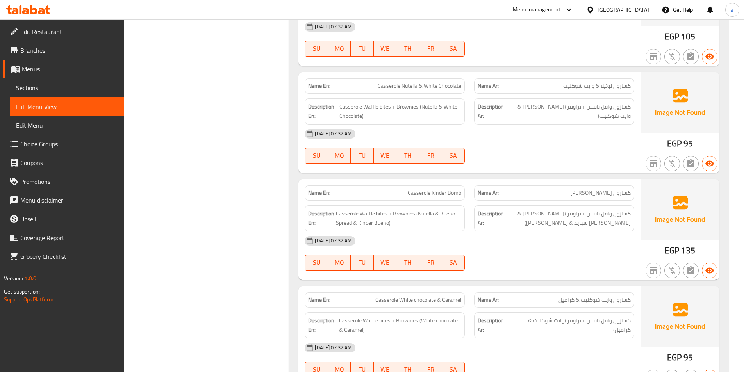
scroll to position [3827, 0]
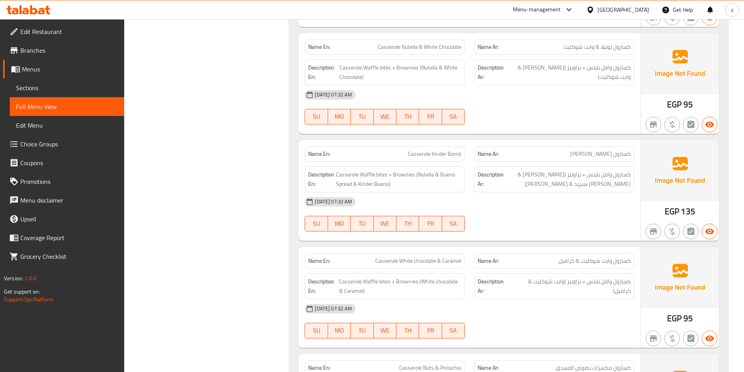
click at [531, 95] on div "[DATE] 07:32 AM" at bounding box center [469, 95] width 339 height 19
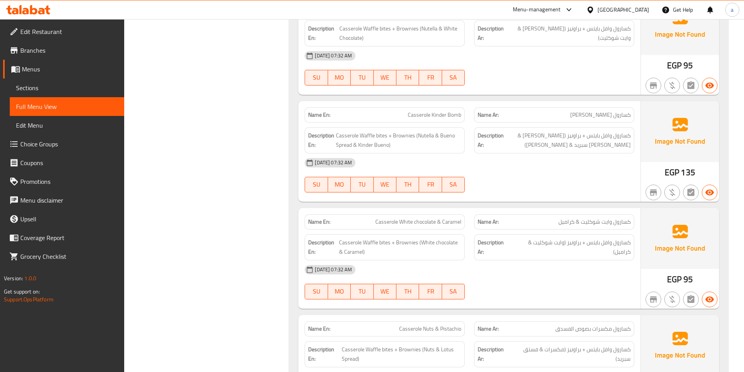
scroll to position [3905, 0]
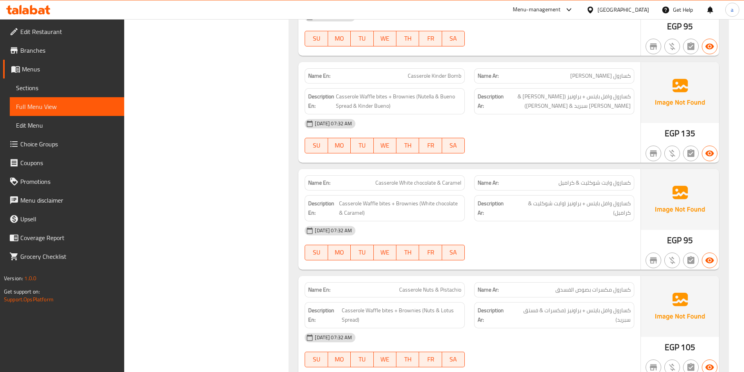
click at [550, 125] on div "16-09-2025 07:32 AM SU MO TU WE TH FR SA" at bounding box center [469, 136] width 339 height 44
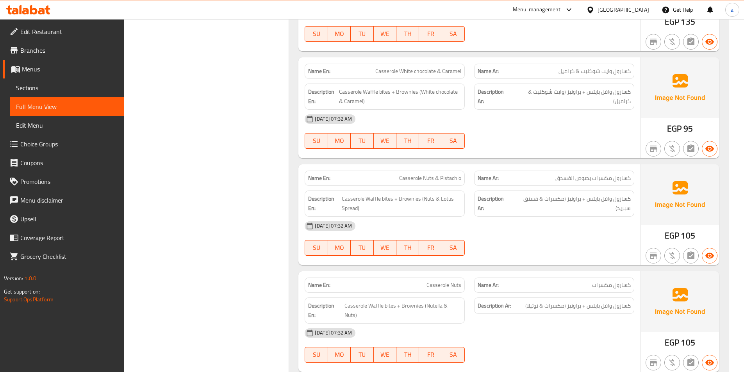
scroll to position [4022, 0]
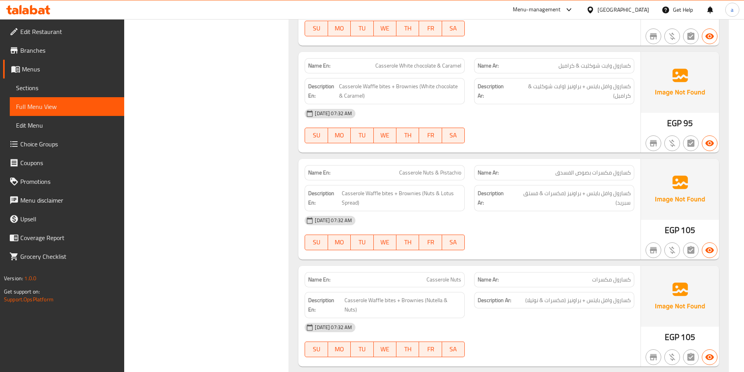
click at [539, 119] on div "16-09-2025 07:32 AM SU MO TU WE TH FR SA" at bounding box center [469, 126] width 339 height 44
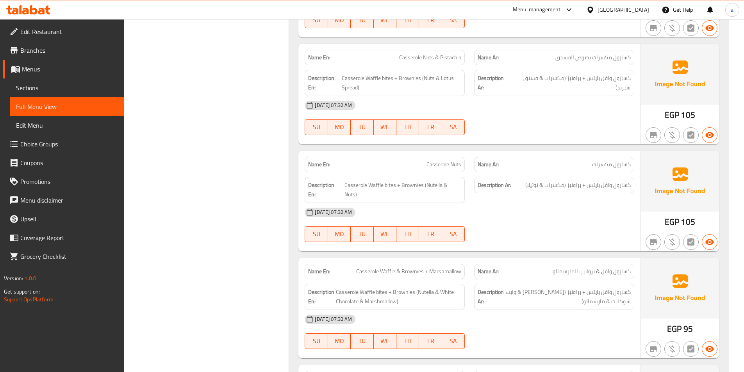
scroll to position [4139, 0]
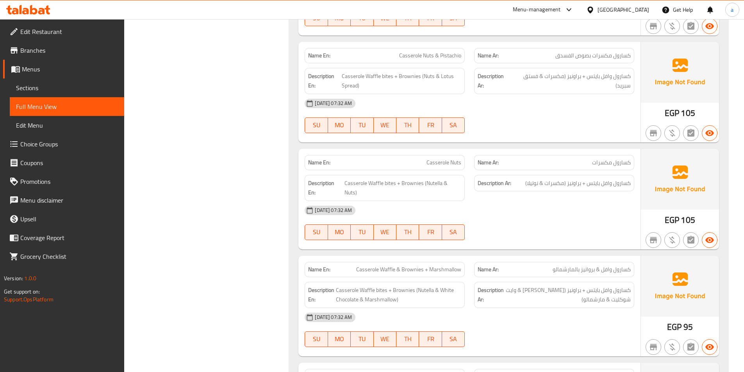
click at [431, 52] on span "Casserole Nuts & Pistachio" at bounding box center [430, 56] width 62 height 8
copy span "Casserole Nuts & Pistachio"
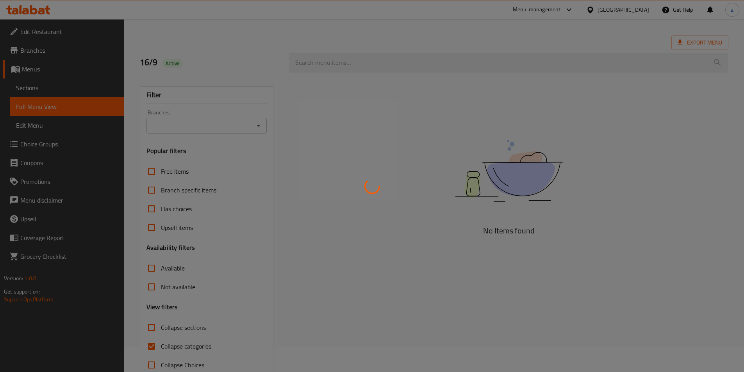
scroll to position [43, 0]
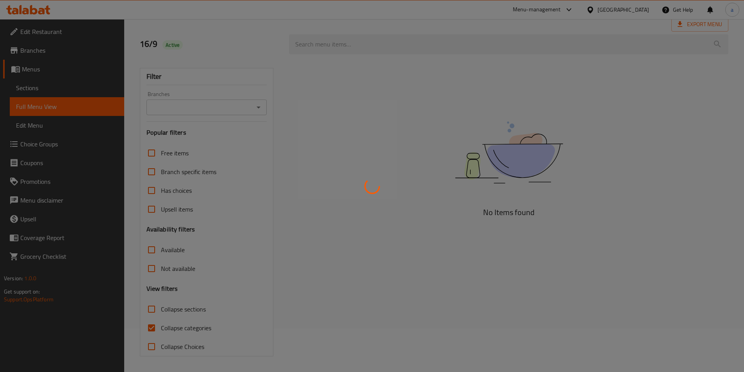
click at [152, 328] on div at bounding box center [372, 186] width 744 height 372
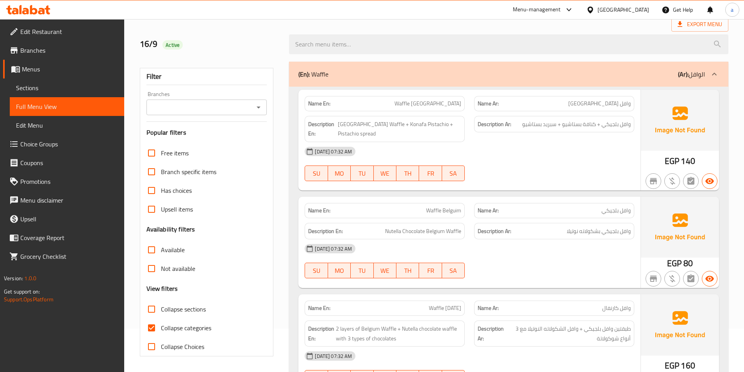
click at [152, 328] on input "Collapse categories" at bounding box center [151, 328] width 19 height 19
checkbox input "false"
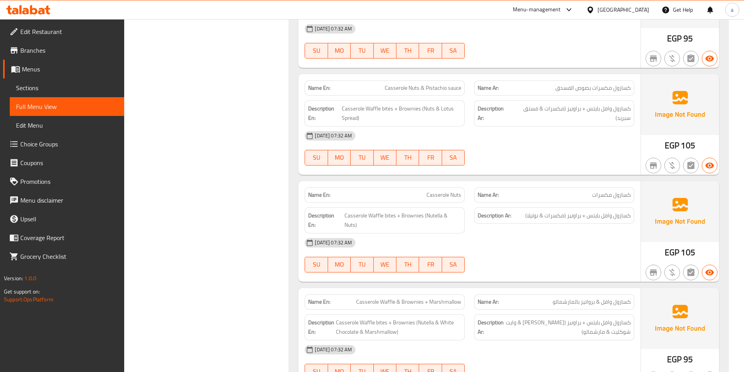
scroll to position [4105, 0]
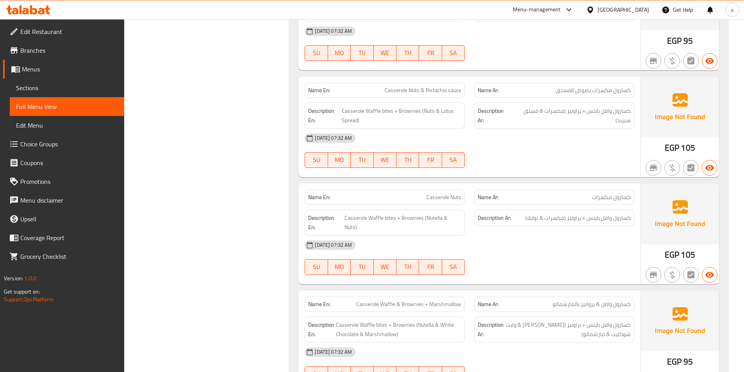
click at [479, 140] on div "16-09-2025 07:32 AM SU MO TU WE TH FR SA" at bounding box center [469, 151] width 339 height 44
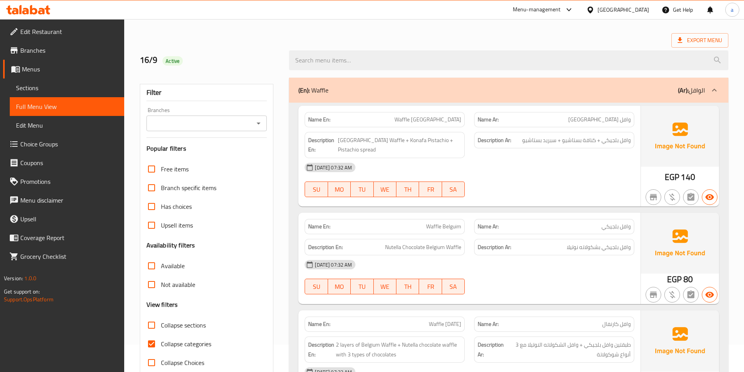
scroll to position [78, 0]
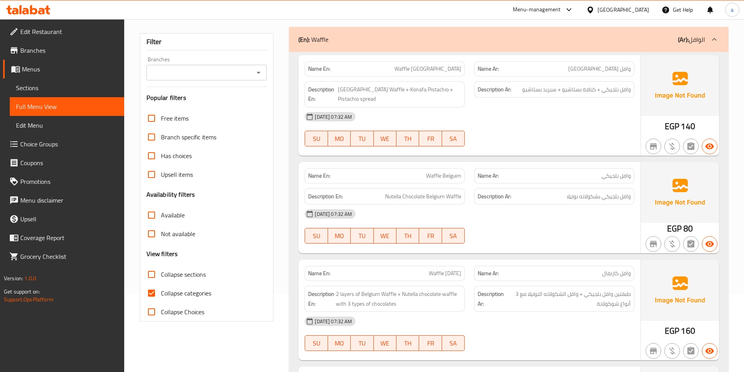
click at [183, 295] on span "Collapse categories" at bounding box center [186, 293] width 50 height 9
click at [161, 295] on input "Collapse categories" at bounding box center [151, 293] width 19 height 19
checkbox input "false"
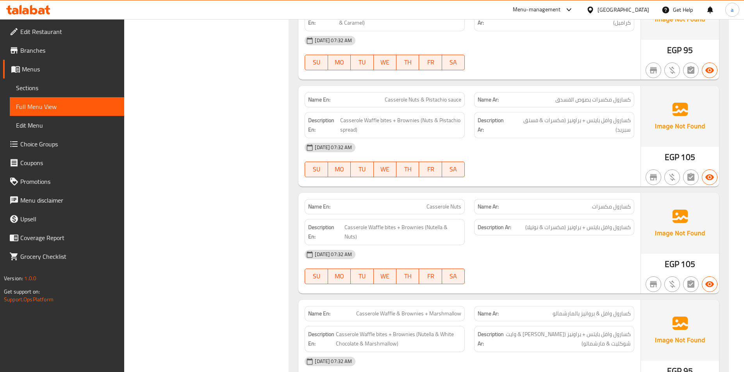
scroll to position [4100, 0]
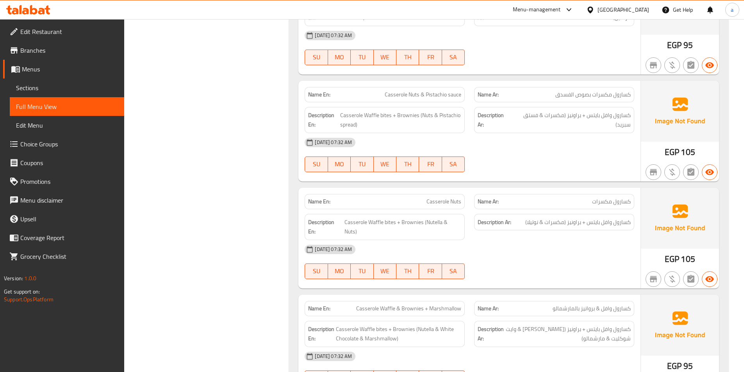
click at [541, 140] on div "[DATE] 07:32 AM" at bounding box center [469, 142] width 339 height 19
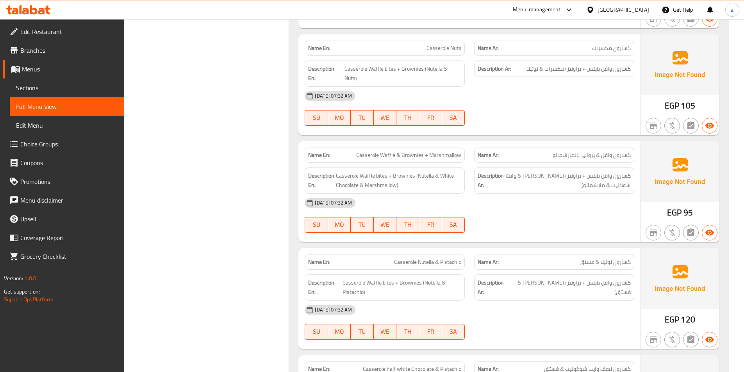
scroll to position [4256, 0]
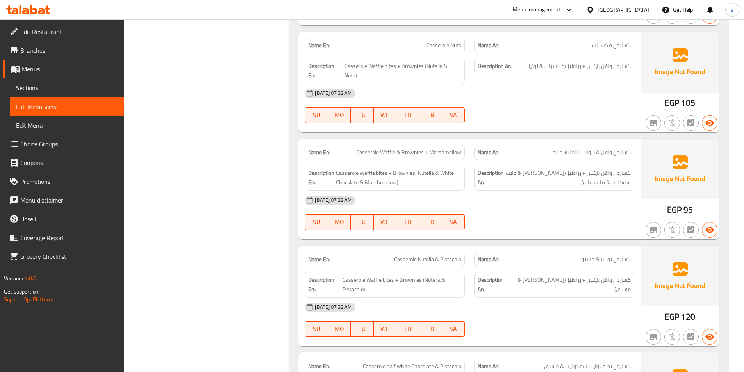
click at [548, 96] on div "16-09-2025 07:32 AM SU MO TU WE TH FR SA" at bounding box center [469, 106] width 339 height 44
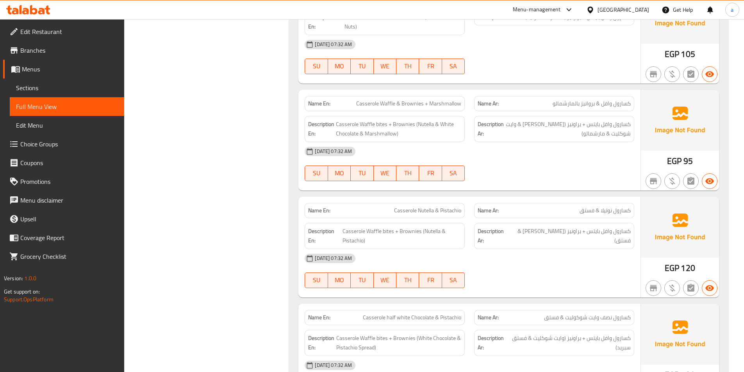
scroll to position [4335, 0]
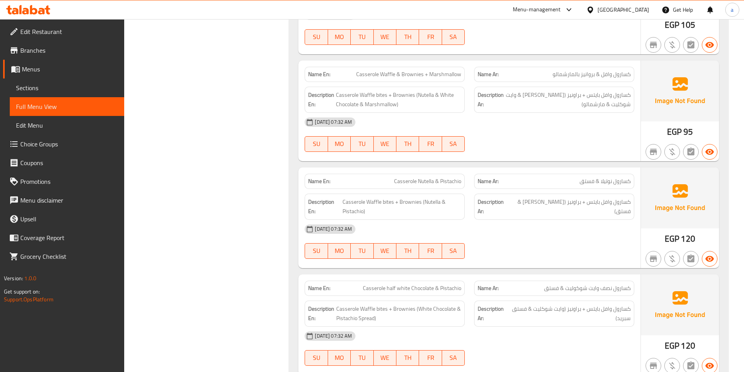
click at [587, 118] on div "16-09-2025 07:32 AM SU MO TU WE TH FR SA" at bounding box center [469, 135] width 339 height 44
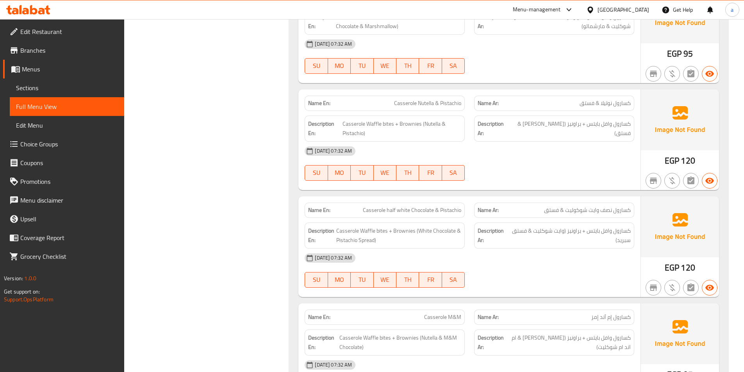
scroll to position [4452, 0]
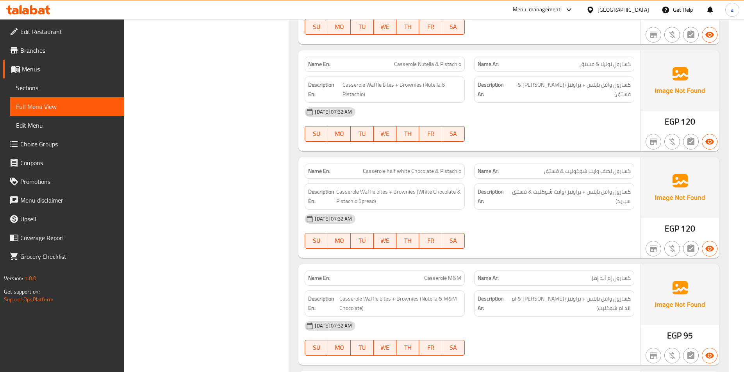
click at [531, 103] on div "[DATE] 07:32 AM" at bounding box center [469, 112] width 339 height 19
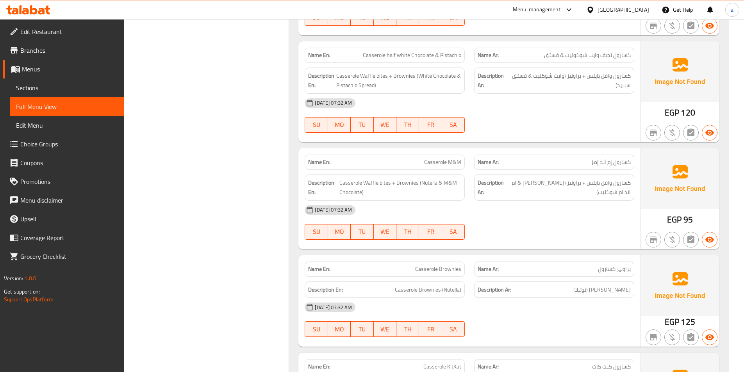
scroll to position [4569, 0]
click at [513, 93] on div "[DATE] 07:32 AM" at bounding box center [469, 102] width 339 height 19
click at [592, 94] on div "16-09-2025 07:32 AM SU MO TU WE TH FR SA" at bounding box center [469, 115] width 339 height 44
click at [544, 108] on div "16-09-2025 07:32 AM SU MO TU WE TH FR SA" at bounding box center [469, 115] width 339 height 44
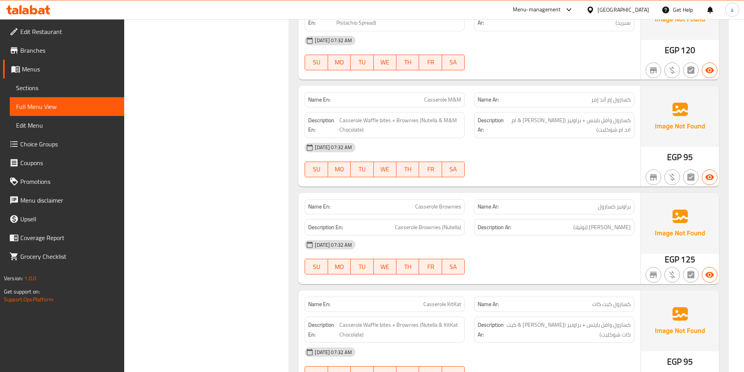
scroll to position [4647, 0]
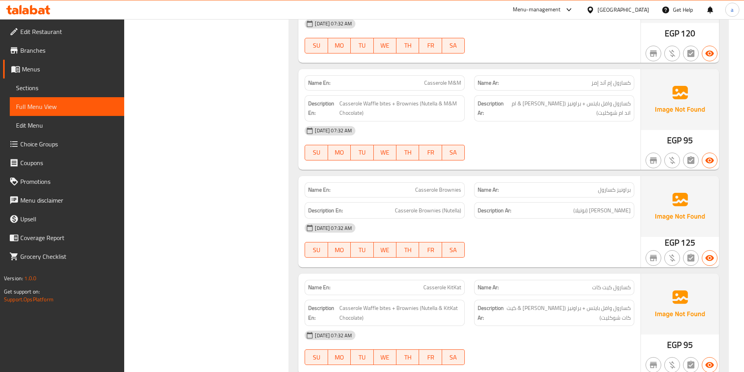
click at [497, 128] on div "16-09-2025 07:32 AM SU MO TU WE TH FR SA" at bounding box center [469, 143] width 339 height 44
click at [531, 125] on div "16-09-2025 07:32 AM SU MO TU WE TH FR SA" at bounding box center [469, 143] width 339 height 44
click at [535, 156] on div at bounding box center [553, 160] width 169 height 9
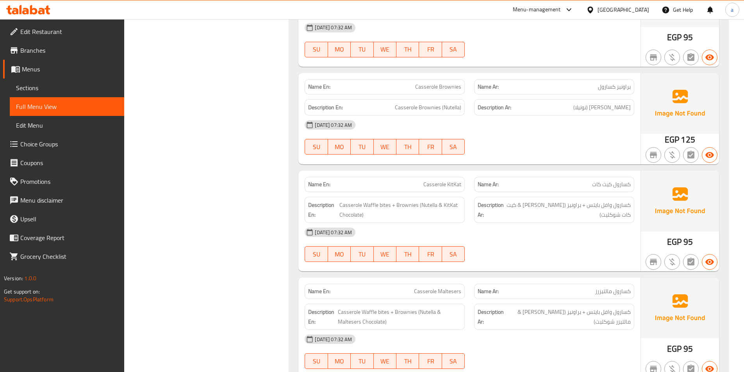
scroll to position [4764, 0]
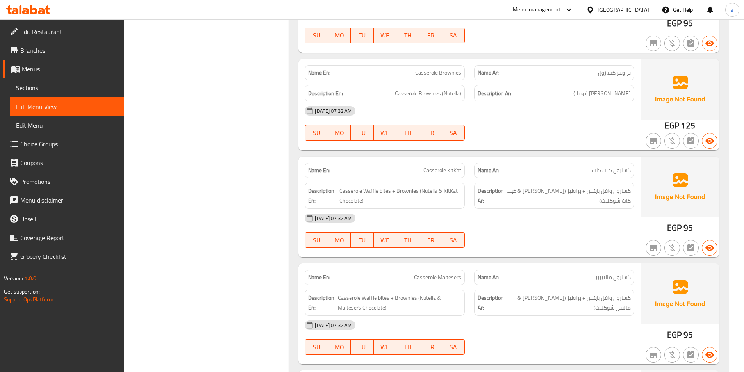
click at [568, 136] on div at bounding box center [553, 140] width 169 height 9
click at [528, 214] on div "16-09-2025 07:32 AM SU MO TU WE TH FR SA" at bounding box center [469, 231] width 339 height 44
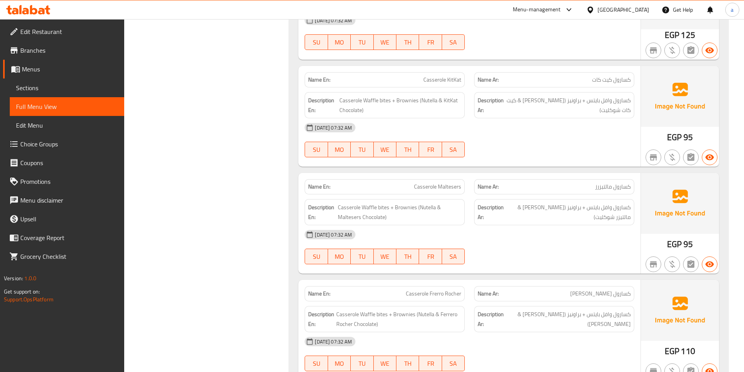
scroll to position [4881, 0]
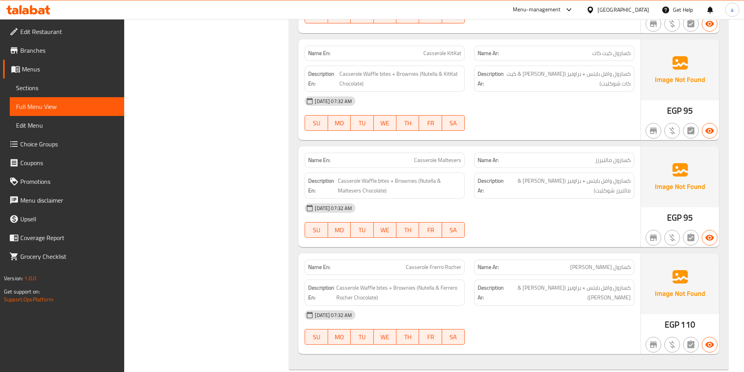
click at [514, 93] on div "16-09-2025 07:32 AM SU MO TU WE TH FR SA" at bounding box center [469, 114] width 339 height 44
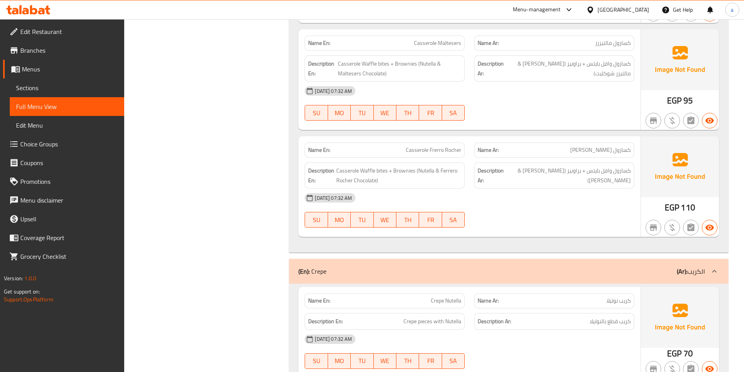
scroll to position [4959, 0]
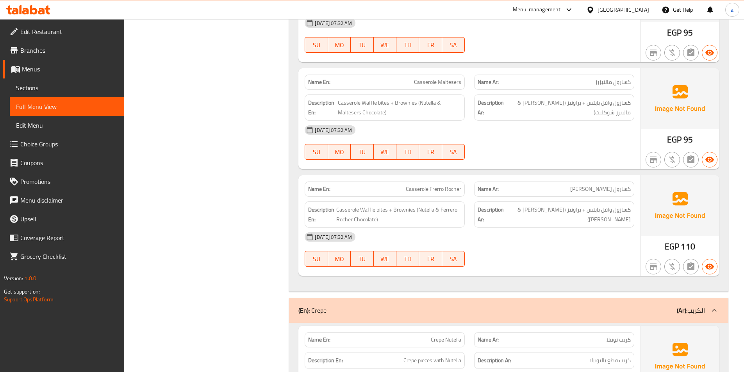
click at [570, 228] on div "[DATE] 07:32 AM" at bounding box center [469, 237] width 339 height 19
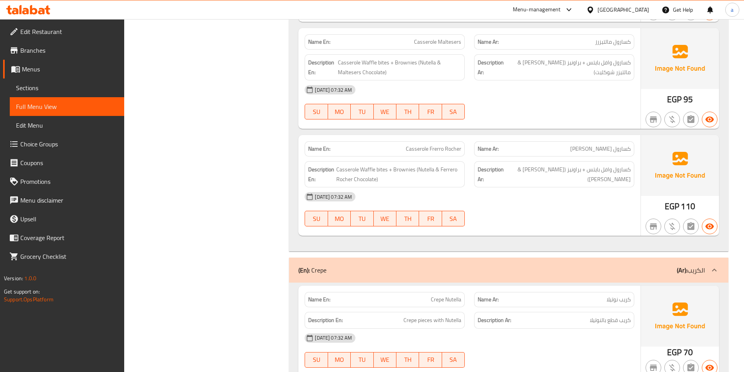
scroll to position [5077, 0]
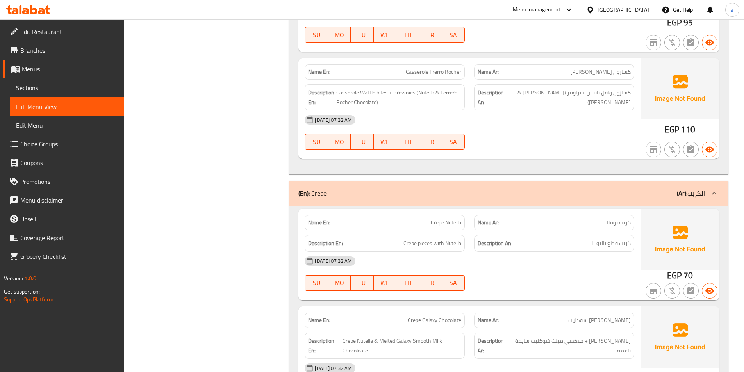
click at [549, 145] on div at bounding box center [553, 149] width 169 height 9
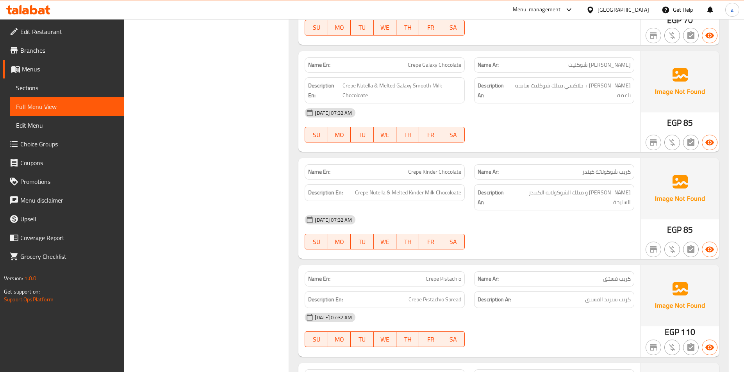
scroll to position [5350, 0]
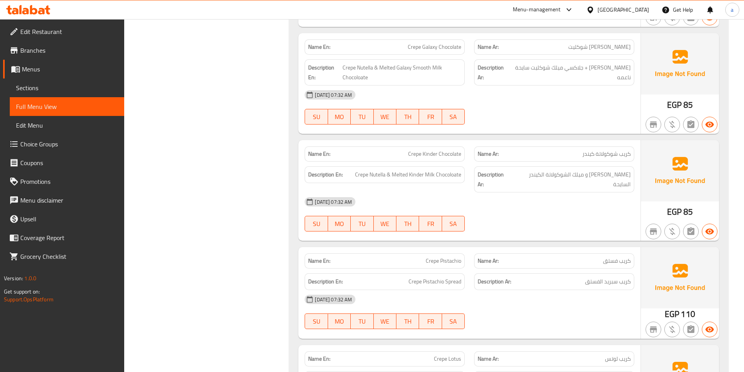
click at [516, 93] on div "16-09-2025 07:32 AM SU MO TU WE TH FR SA" at bounding box center [469, 108] width 339 height 44
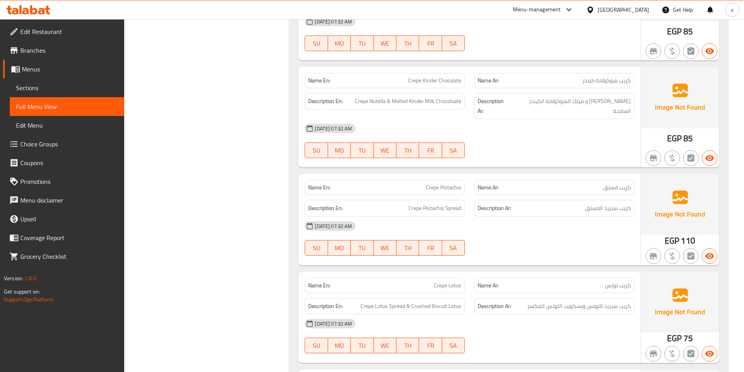
scroll to position [5428, 0]
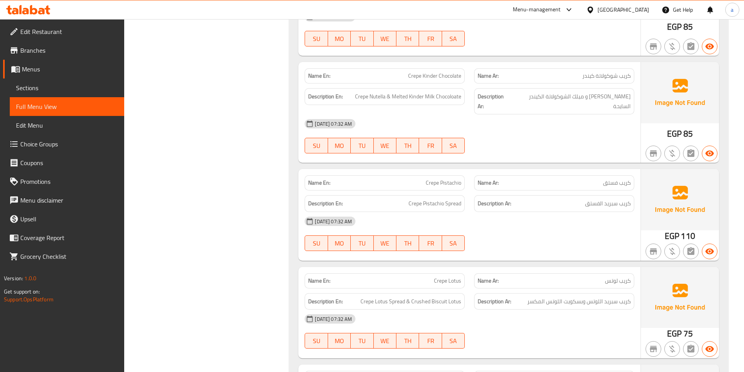
click at [504, 114] on div "[DATE] 07:32 AM" at bounding box center [469, 123] width 339 height 19
click at [569, 212] on div "[DATE] 07:32 AM" at bounding box center [469, 221] width 339 height 19
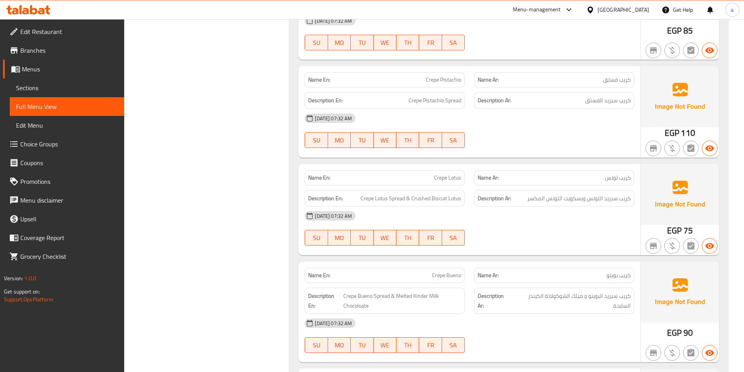
scroll to position [5545, 0]
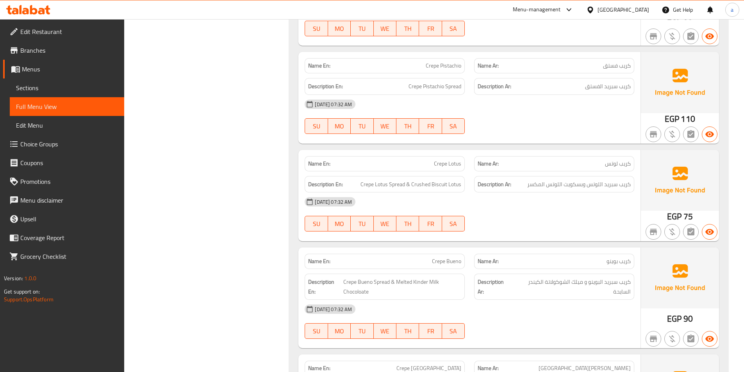
click at [512, 193] on div "16-09-2025 07:32 AM SU MO TU WE TH FR SA" at bounding box center [469, 215] width 339 height 44
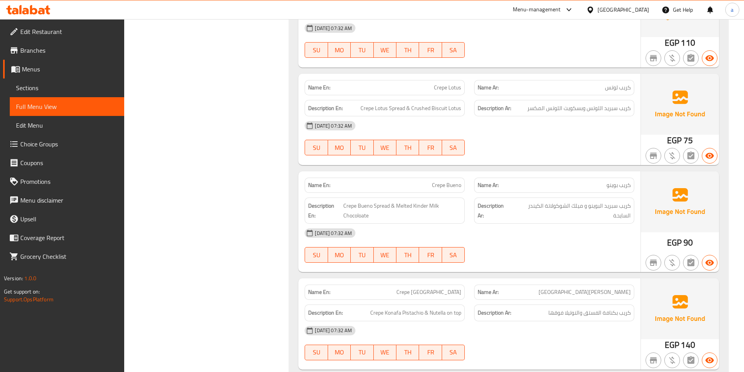
scroll to position [5623, 0]
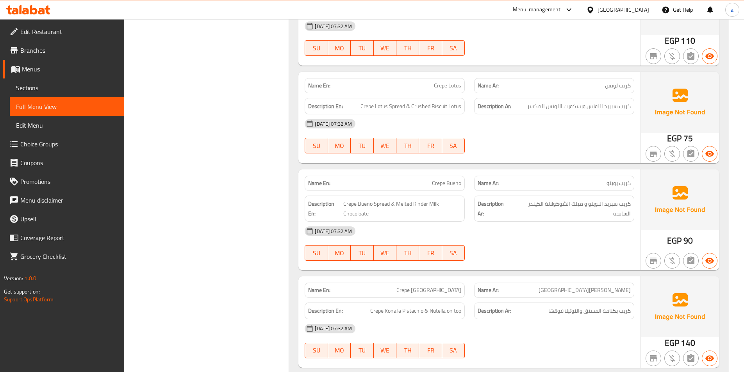
click at [490, 114] on div "[DATE] 07:32 AM" at bounding box center [469, 123] width 339 height 19
click at [579, 149] on div at bounding box center [553, 153] width 169 height 9
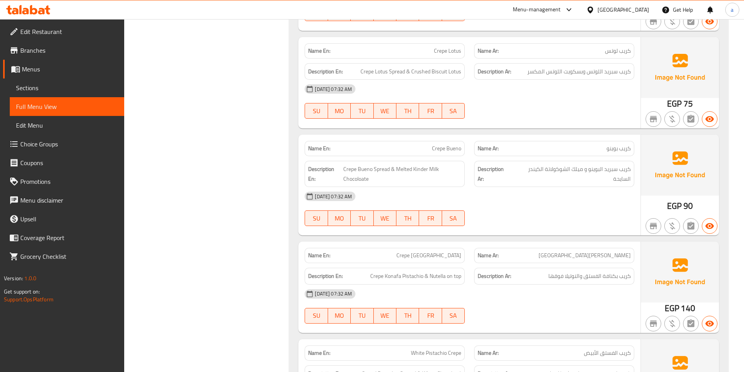
scroll to position [5701, 0]
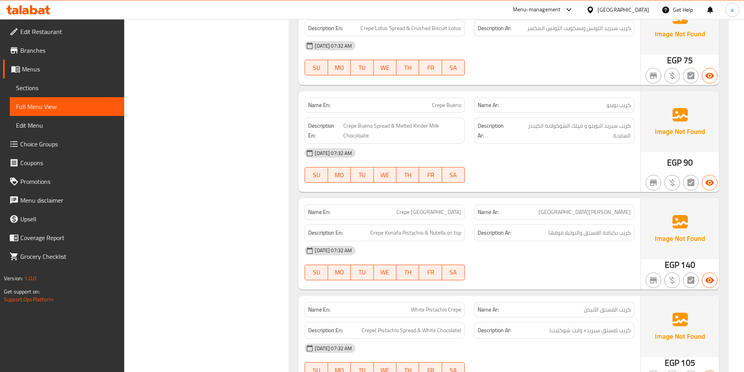
click at [564, 144] on div "[DATE] 07:32 AM" at bounding box center [469, 153] width 339 height 19
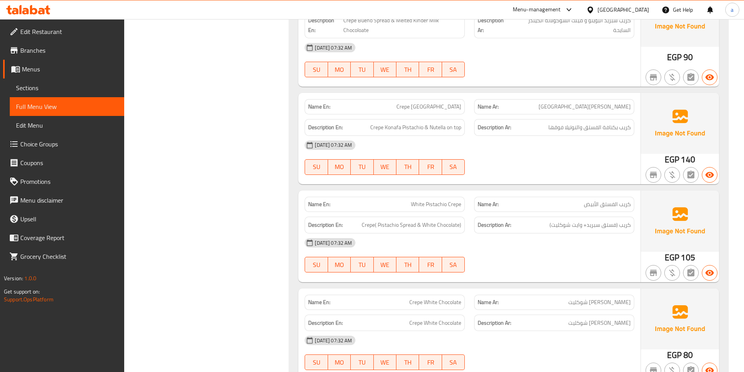
scroll to position [5818, 0]
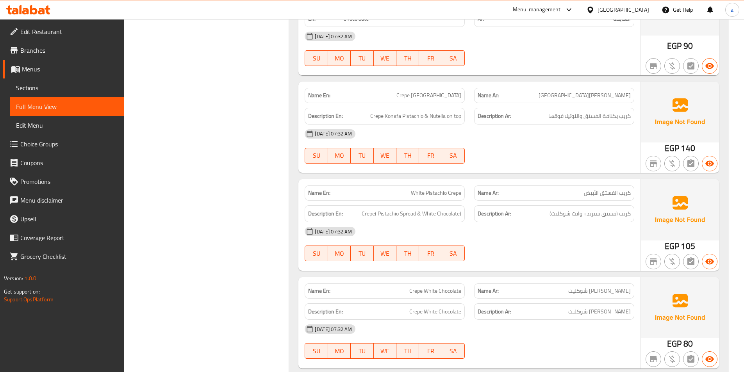
click at [516, 125] on div "16-09-2025 07:32 AM SU MO TU WE TH FR SA" at bounding box center [469, 147] width 339 height 44
click at [513, 222] on div "16-09-2025 07:32 AM SU MO TU WE TH FR SA" at bounding box center [469, 244] width 339 height 44
click at [441, 287] on span "Crepe White Chocolate" at bounding box center [435, 291] width 52 height 8
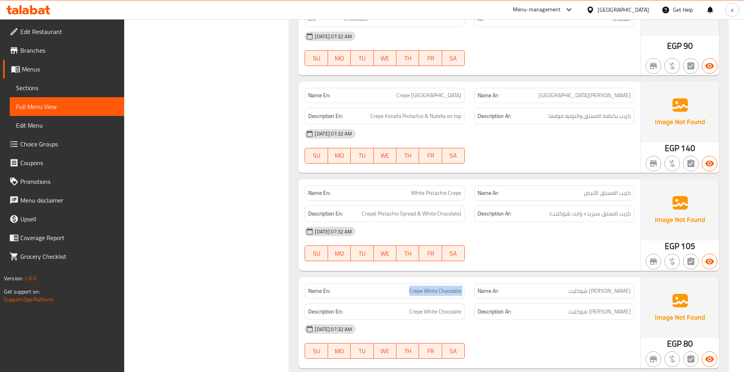
click at [441, 287] on span "Crepe White Chocolate" at bounding box center [435, 291] width 52 height 8
copy span "Crepe White Chocolate"
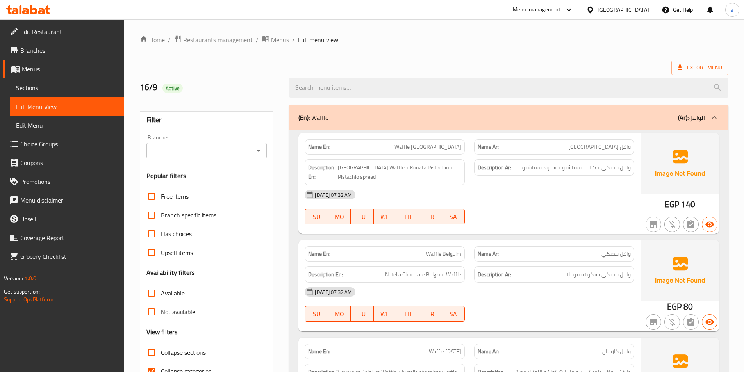
scroll to position [43, 0]
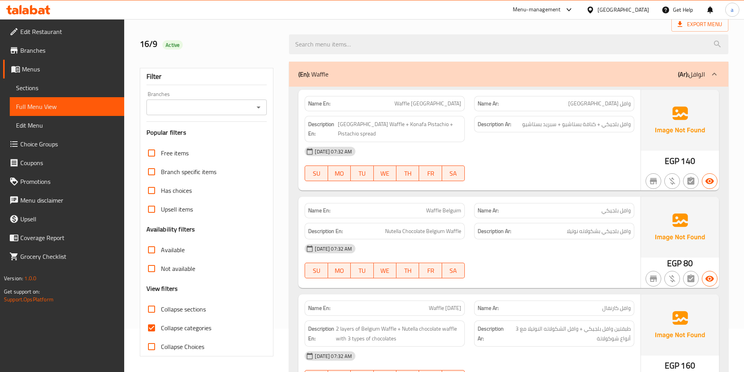
click at [154, 324] on input "Collapse categories" at bounding box center [151, 328] width 19 height 19
checkbox input "false"
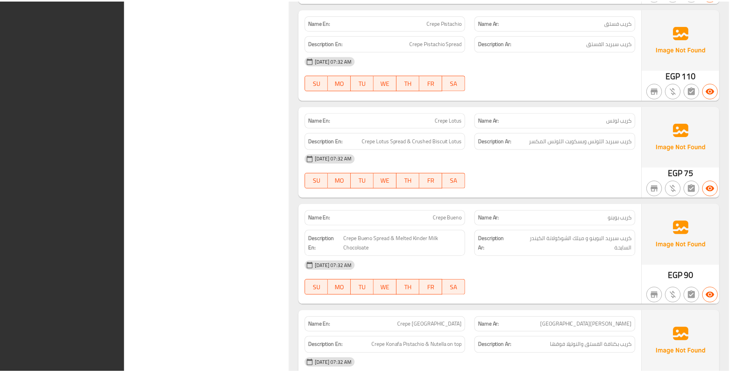
scroll to position [5818, 0]
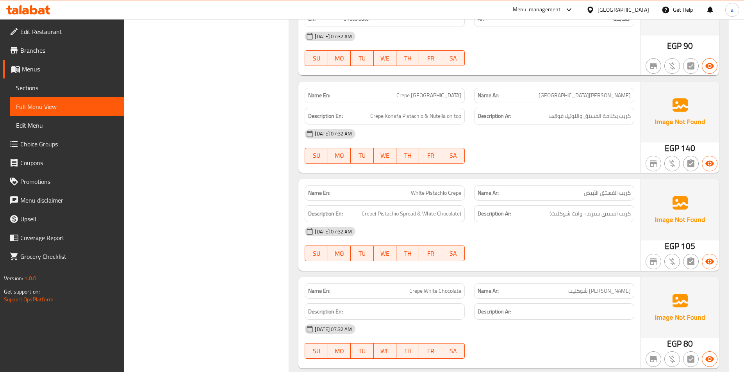
click at [70, 83] on span "Sections" at bounding box center [67, 87] width 102 height 9
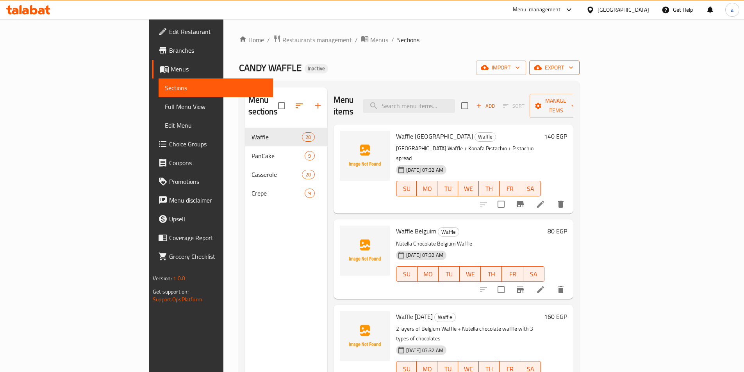
click at [580, 73] on button "export" at bounding box center [554, 68] width 50 height 14
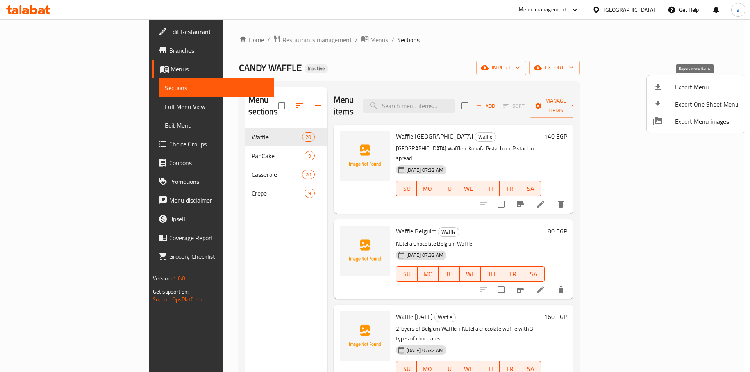
click at [664, 91] on div at bounding box center [664, 86] width 22 height 9
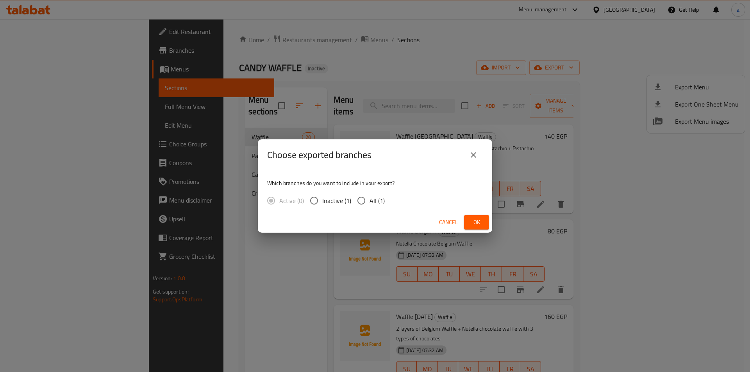
click at [366, 198] on input "All (1)" at bounding box center [361, 201] width 16 height 16
radio input "true"
click at [469, 221] on button "Ok" at bounding box center [476, 222] width 25 height 14
